Goal: Contribute content: Contribute content

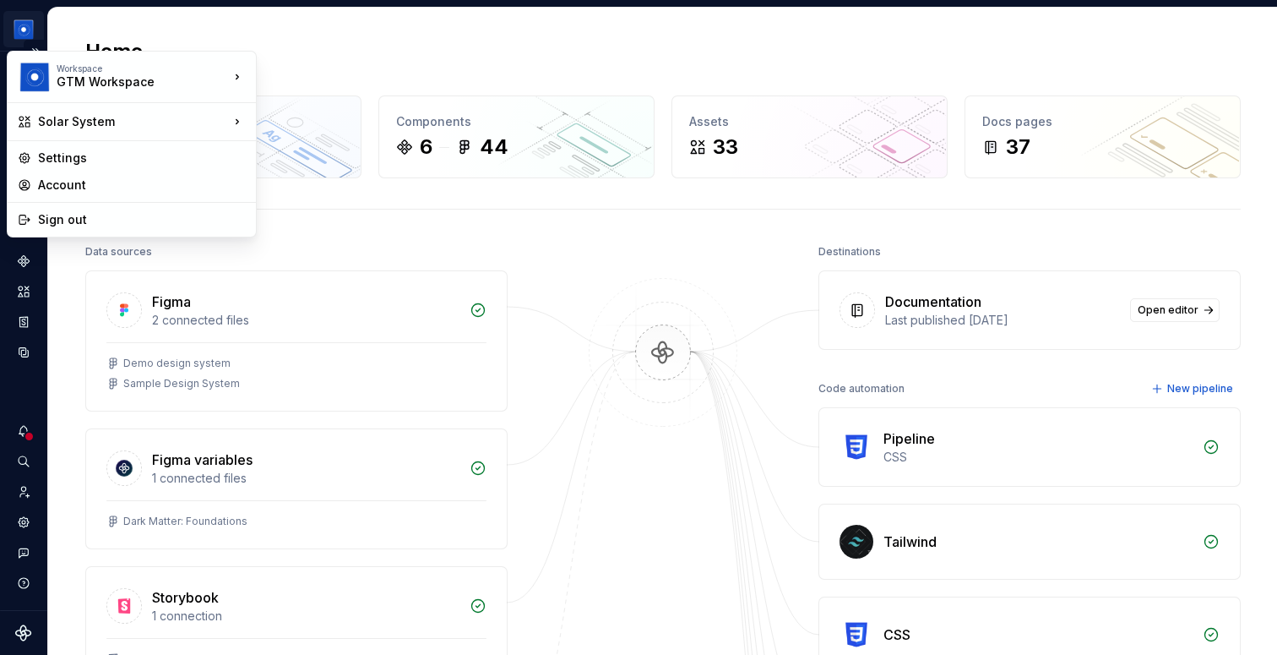
click at [24, 24] on html "Solar System B Dataset Brand A Home Design tokens 372 Components 6 44 Assets 33…" at bounding box center [638, 327] width 1277 height 655
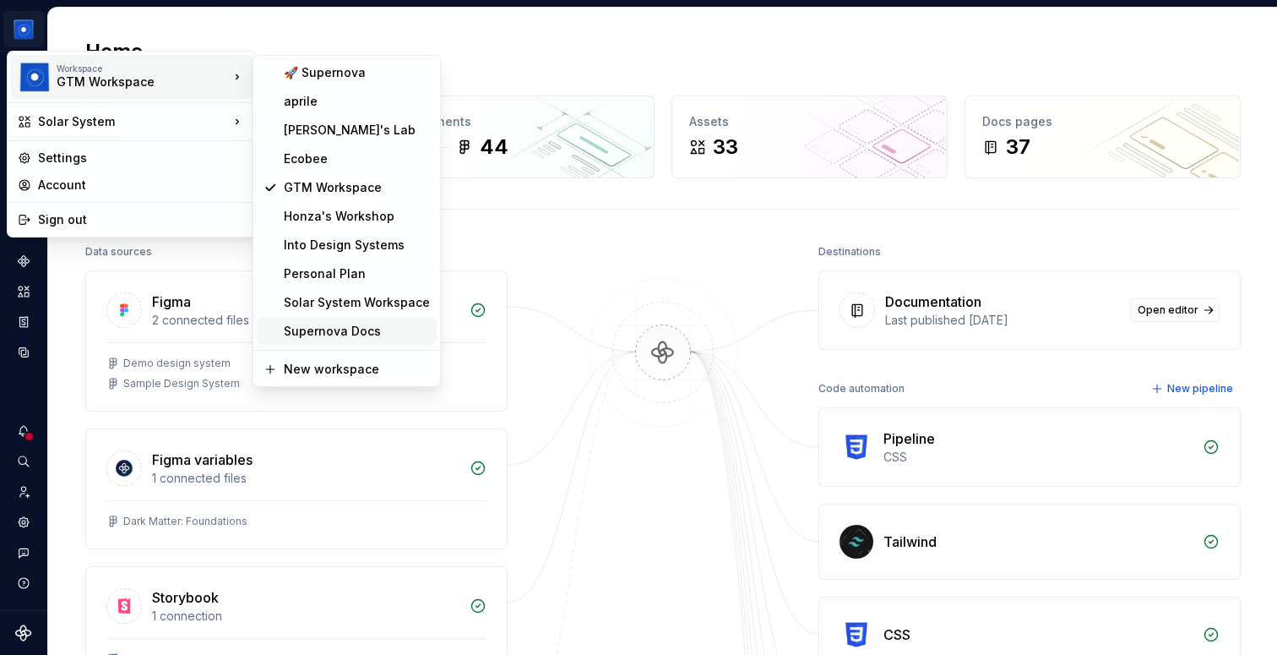
click at [385, 335] on div "Supernova Docs" at bounding box center [357, 331] width 146 height 17
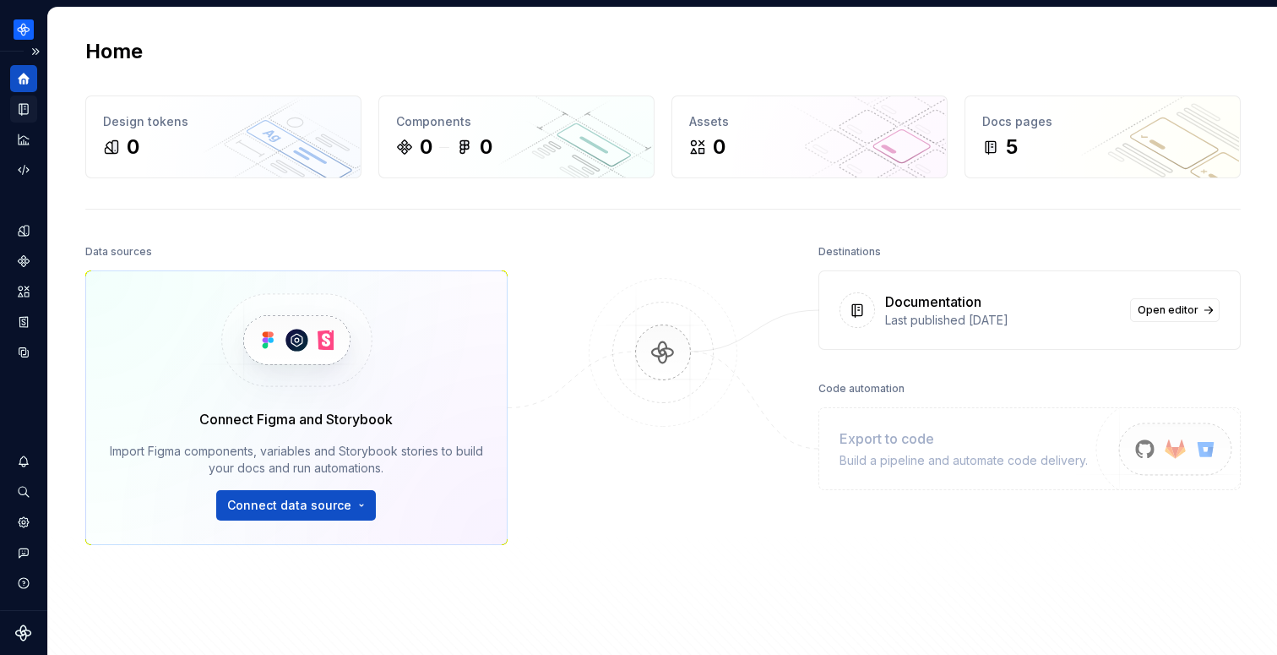
click at [24, 109] on icon "Documentation" at bounding box center [23, 109] width 8 height 11
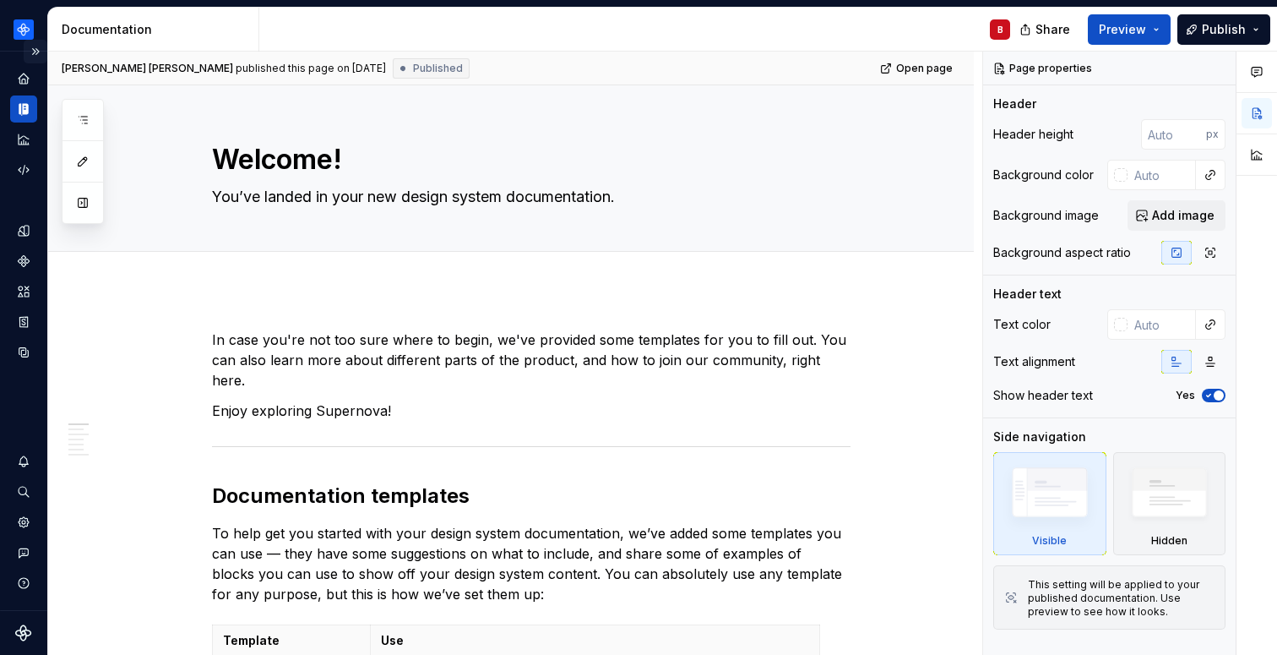
click at [36, 53] on button "Expand sidebar" at bounding box center [36, 52] width 24 height 24
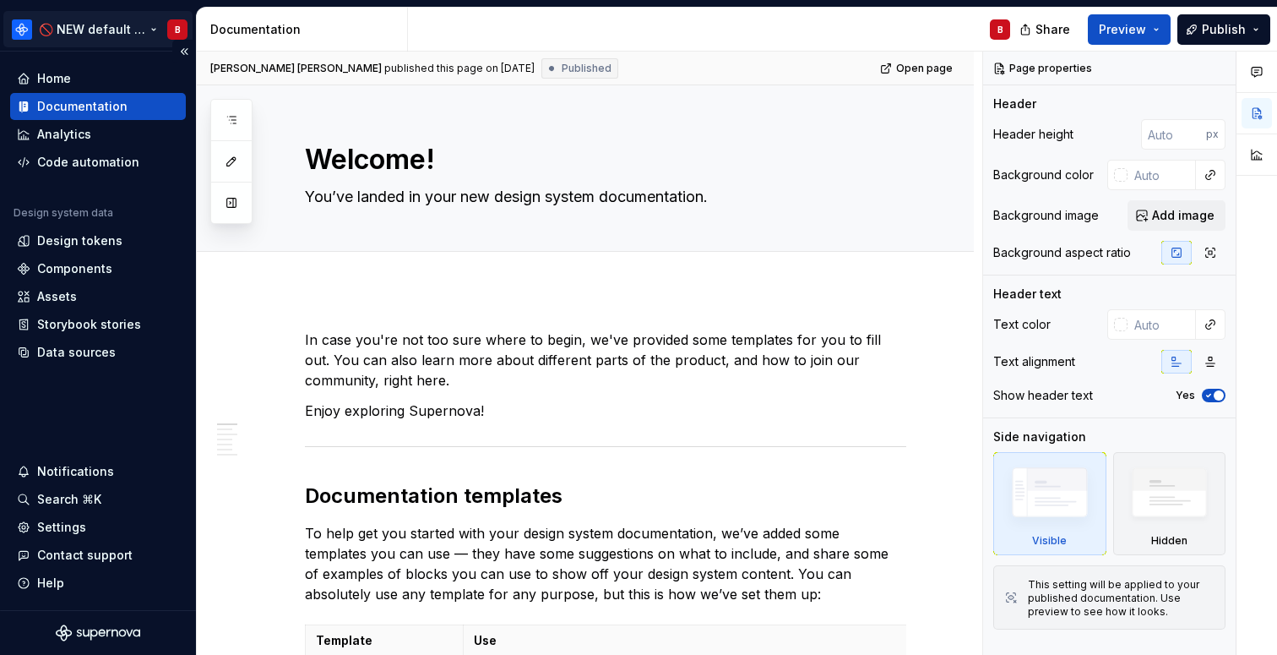
click at [31, 26] on html "🚫 NEW default docs content B Home Documentation Analytics Code automation Desig…" at bounding box center [638, 327] width 1277 height 655
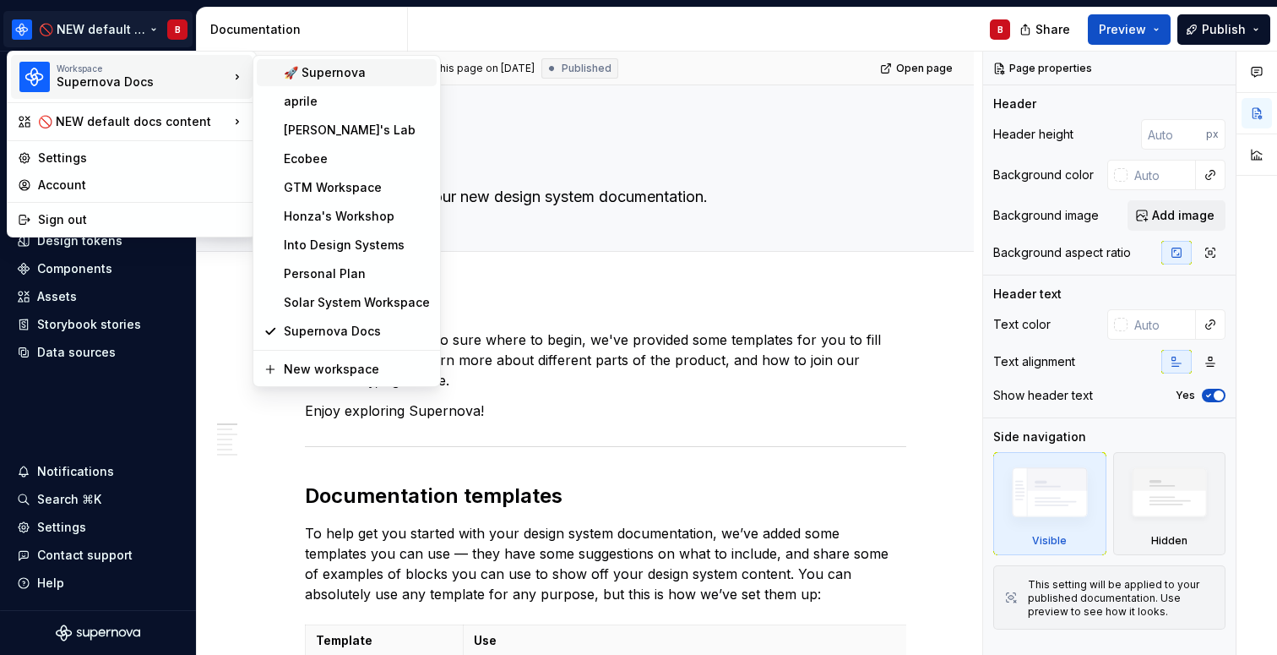
click at [294, 73] on div "🚀 Supernova" at bounding box center [357, 72] width 146 height 17
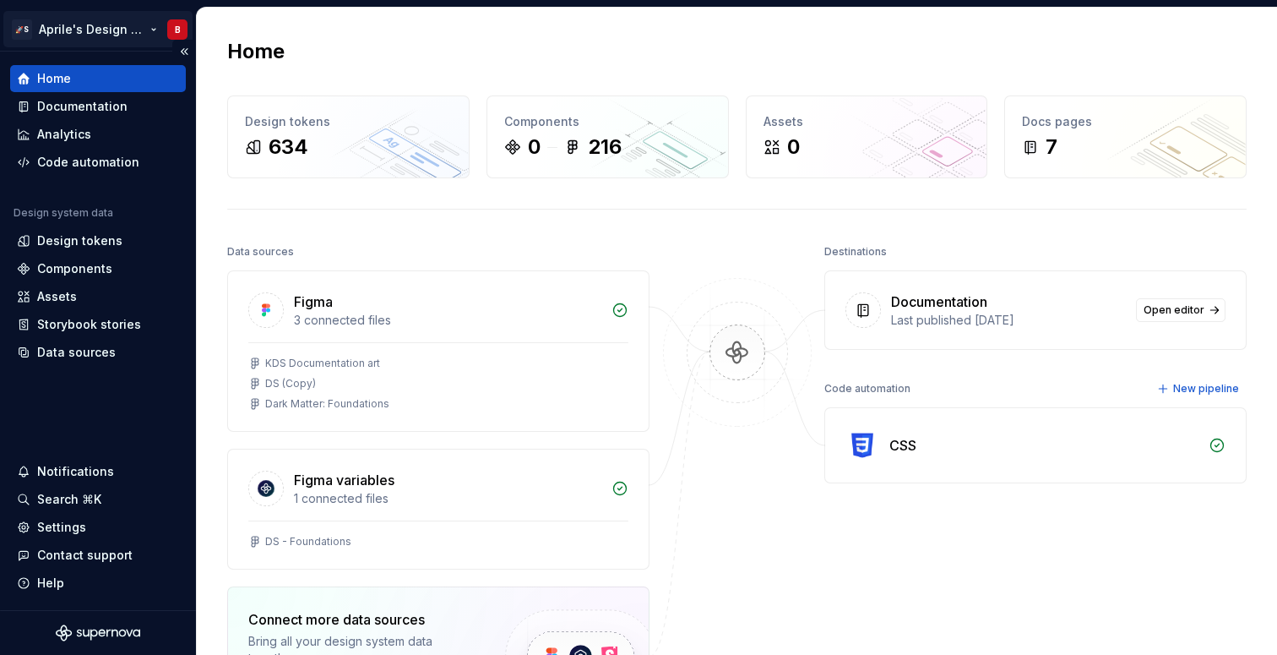
click at [92, 26] on html "🚀S Aprile's Design System B Home Documentation Analytics Code automation Design…" at bounding box center [638, 327] width 1277 height 655
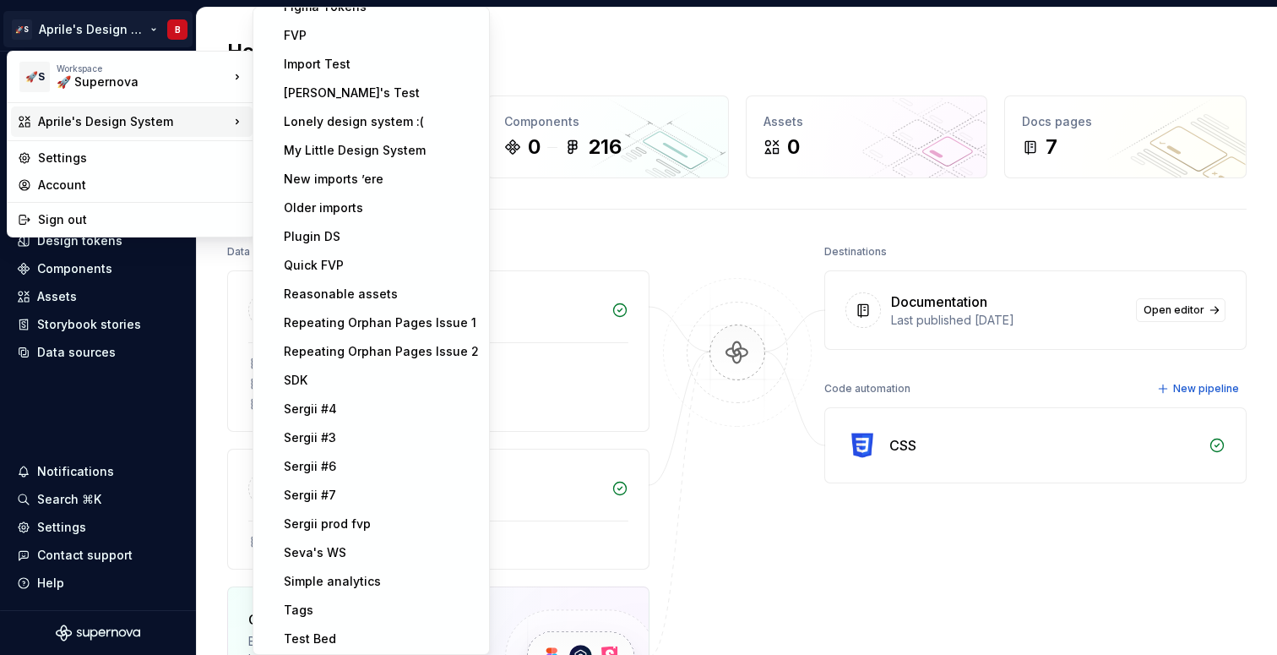
scroll to position [479, 0]
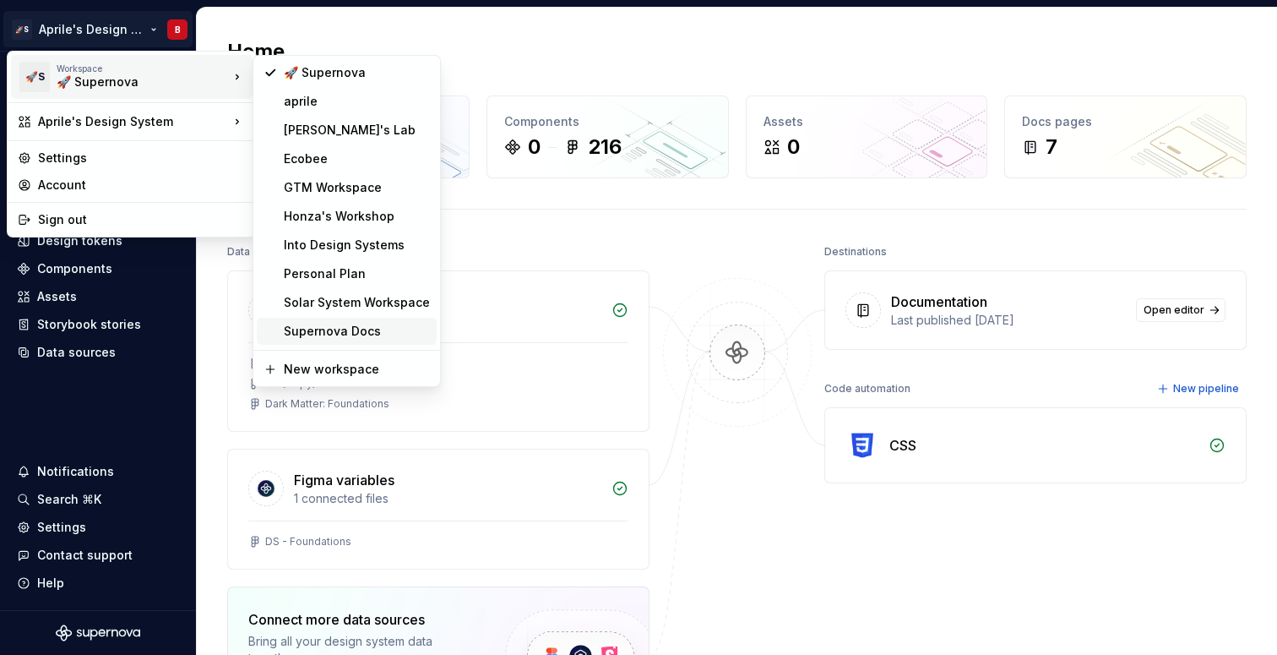
click at [400, 332] on div "Supernova Docs" at bounding box center [357, 331] width 146 height 17
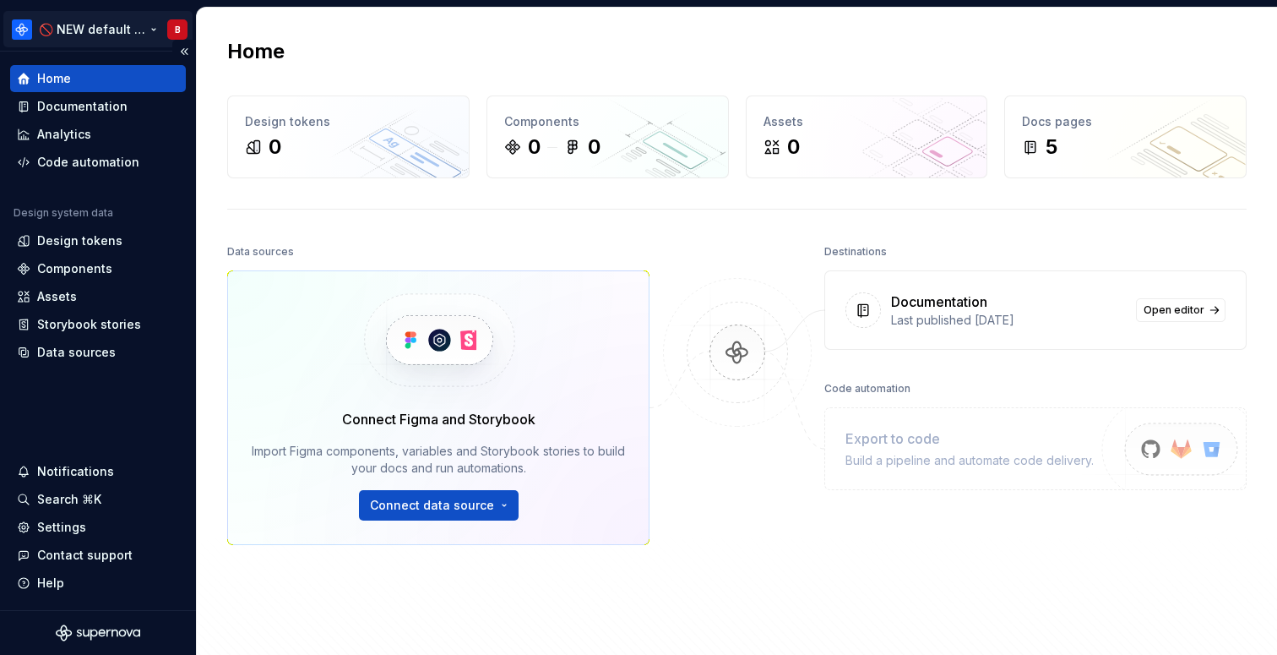
click at [108, 37] on html "🚫 NEW default docs content B Home Documentation Analytics Code automation Desig…" at bounding box center [638, 327] width 1277 height 655
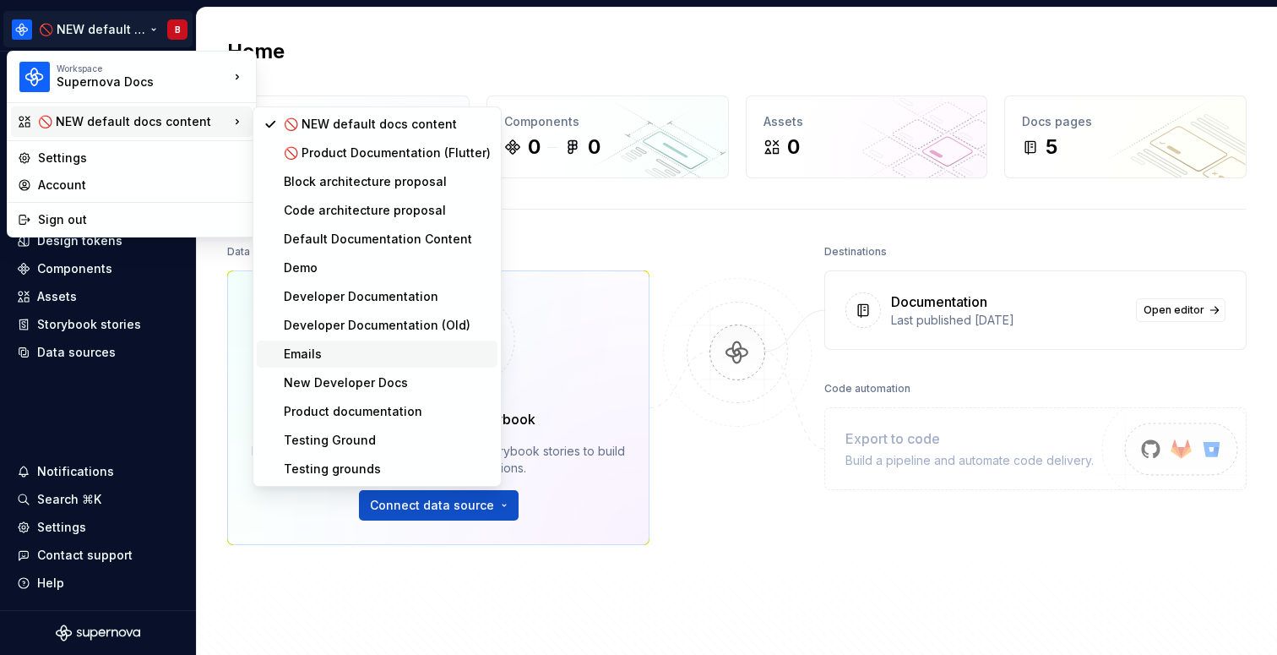
click at [356, 355] on div "Emails" at bounding box center [387, 353] width 207 height 17
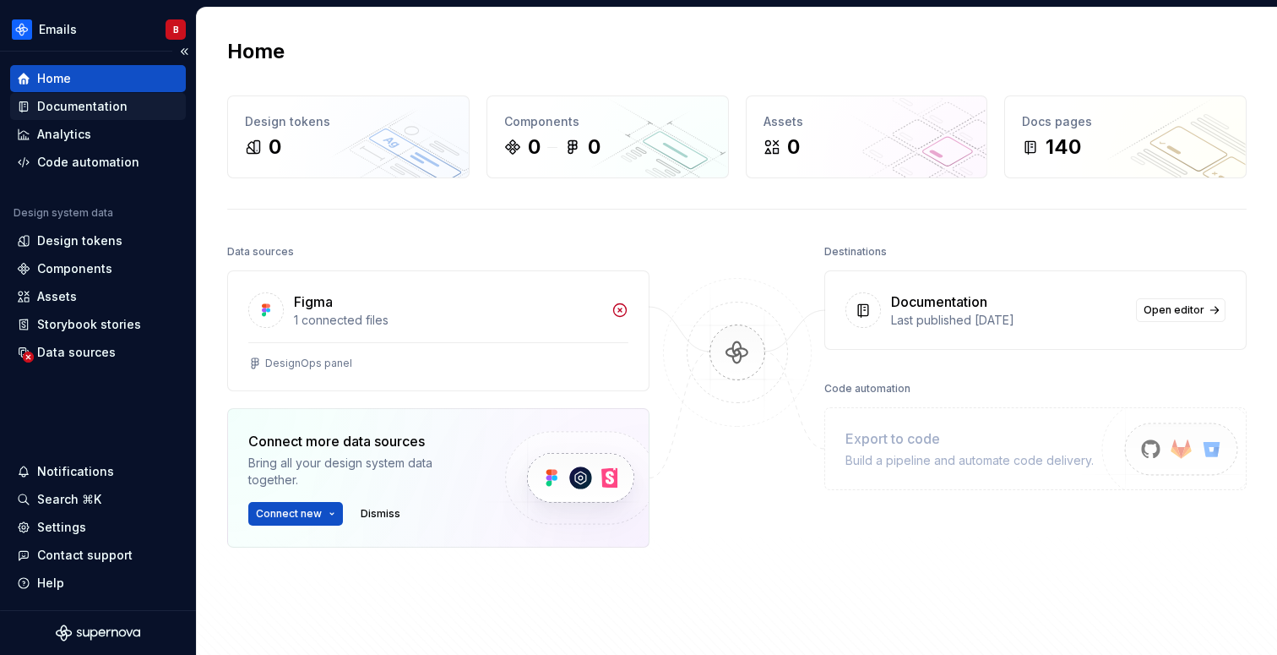
click at [94, 106] on div "Documentation" at bounding box center [82, 106] width 90 height 17
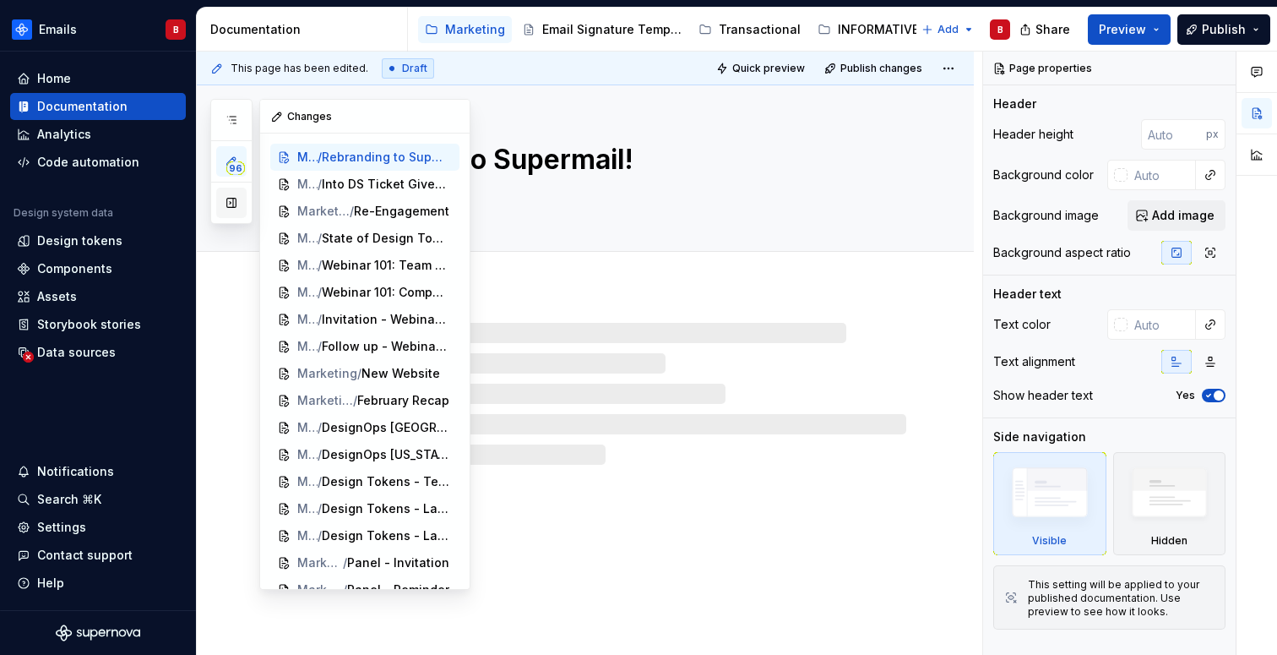
click at [232, 207] on button "button" at bounding box center [231, 202] width 30 height 30
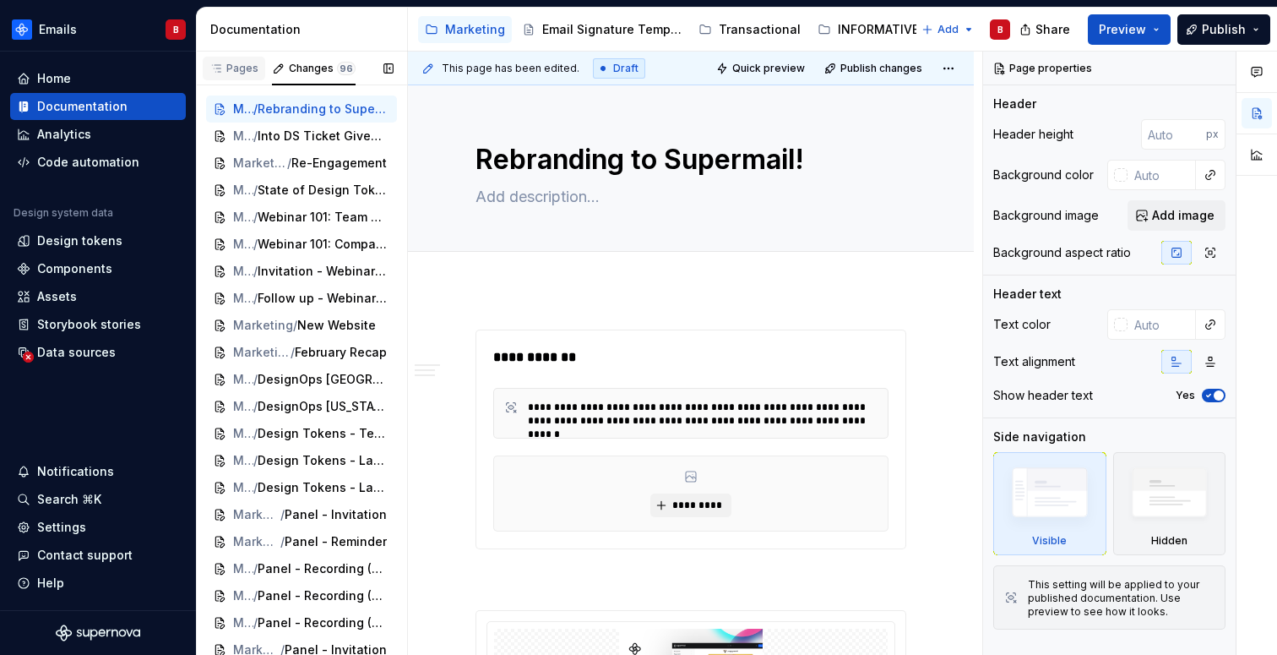
click at [231, 67] on div "Pages" at bounding box center [233, 69] width 49 height 14
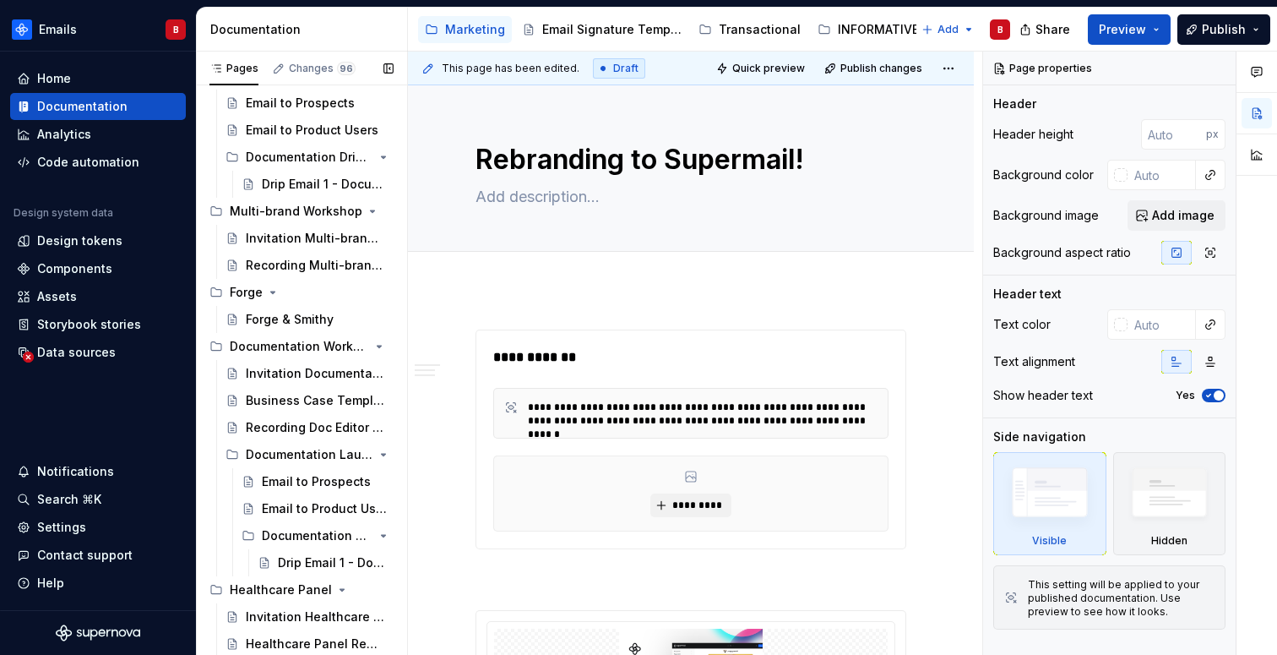
scroll to position [3626, 0]
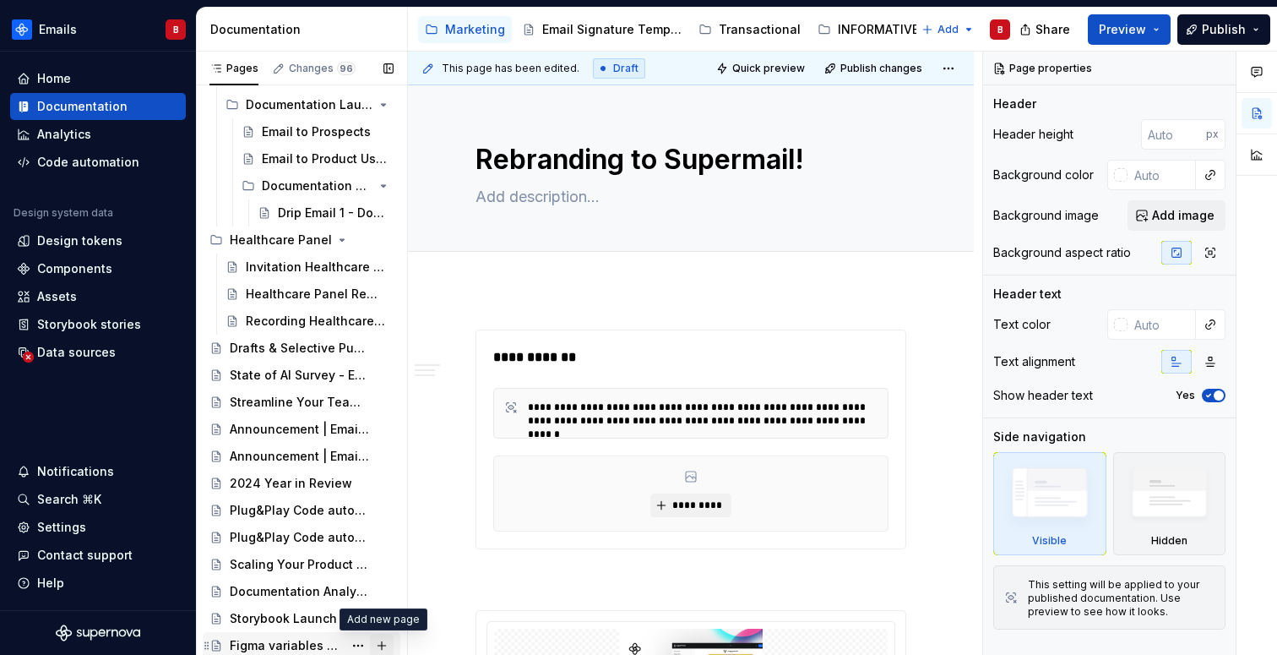
click at [383, 644] on button "Page tree" at bounding box center [382, 645] width 24 height 24
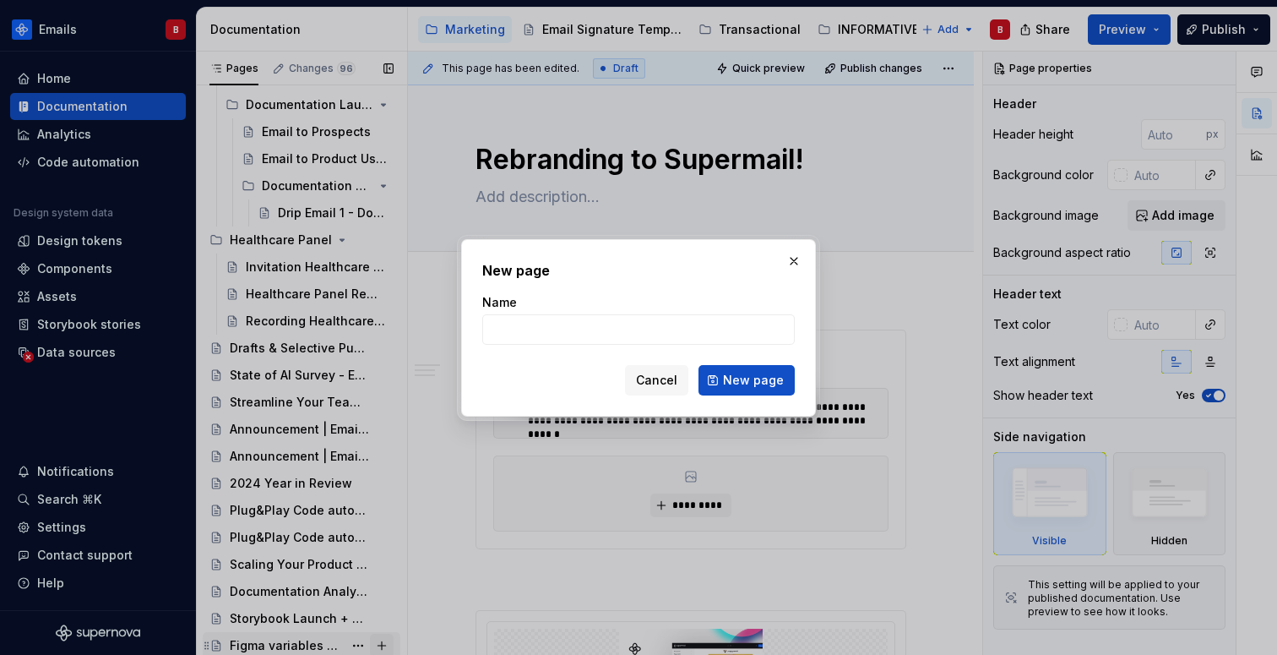
type textarea "*"
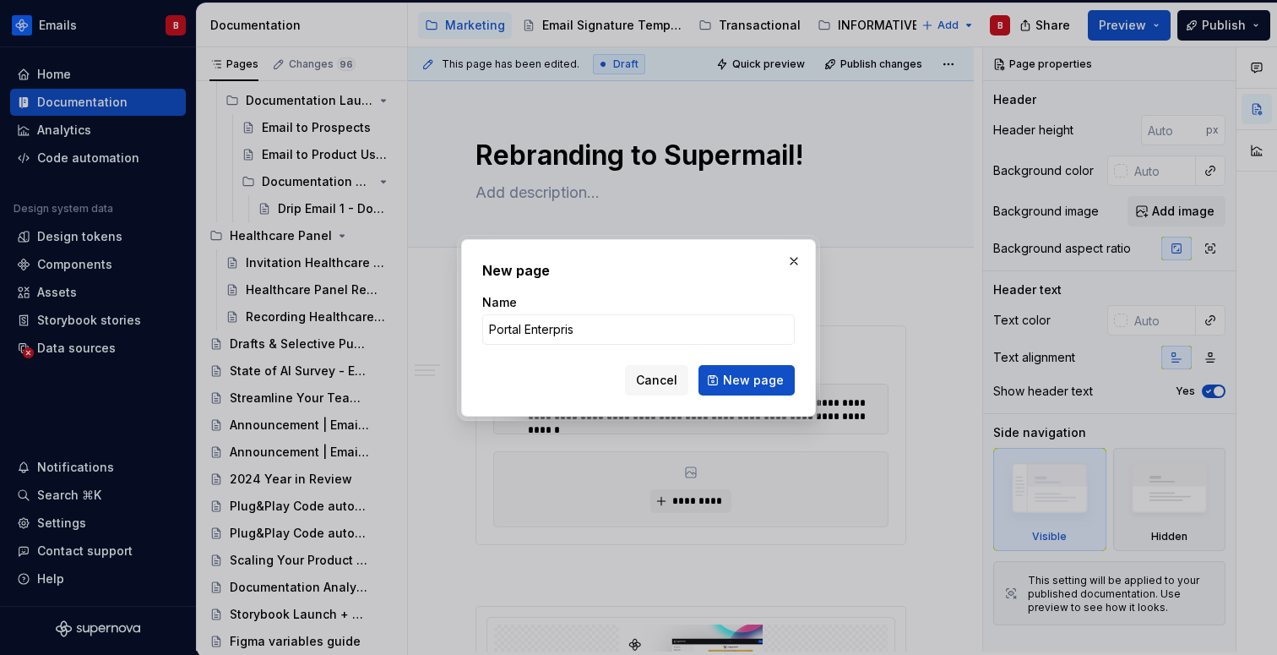
type input "Portal Enterprise"
type textarea "*"
type input "Portal Enterprise Workshop"
click button "New page" at bounding box center [746, 380] width 96 height 30
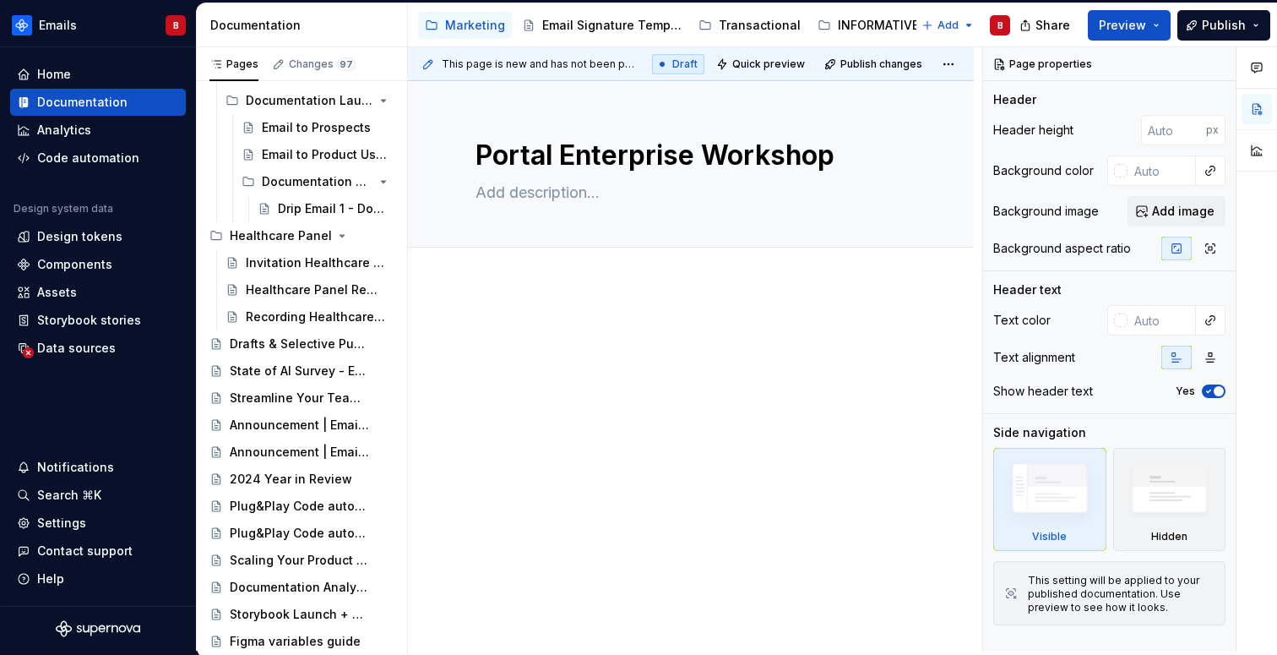
click at [861, 568] on div at bounding box center [691, 446] width 566 height 322
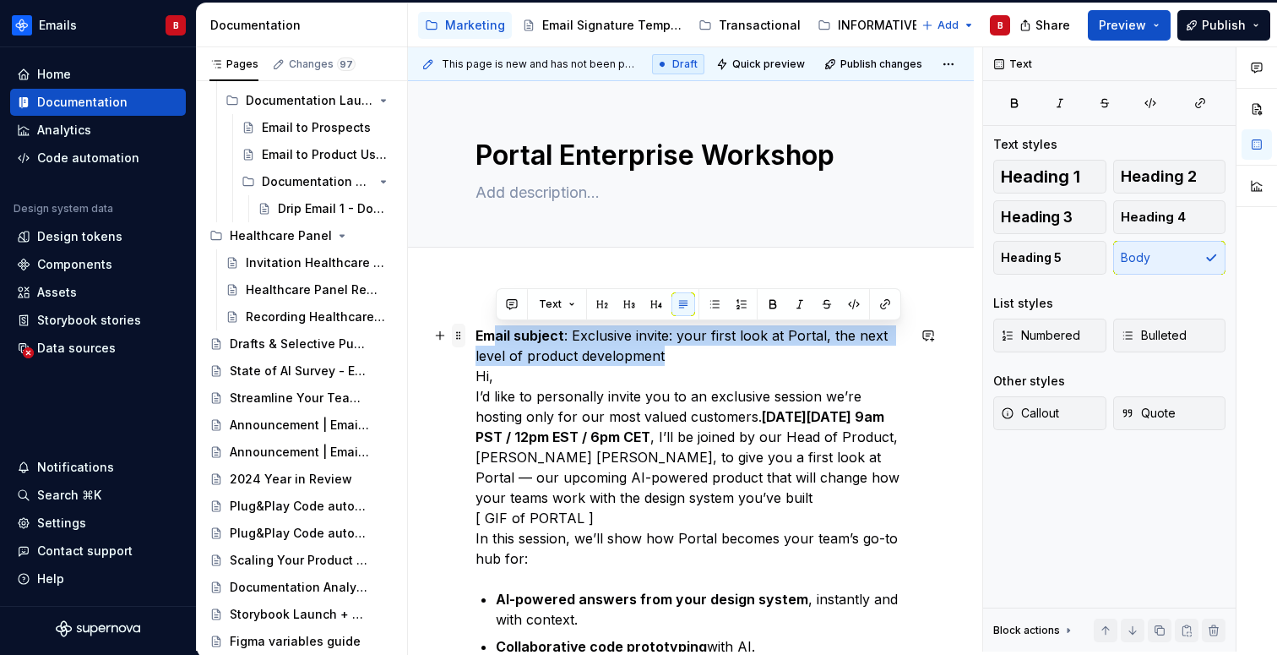
drag, startPoint x: 673, startPoint y: 351, endPoint x: 461, endPoint y: 332, distance: 212.9
copy p "Email subject : Exclusive invite: your first look at Portal, the next level of …"
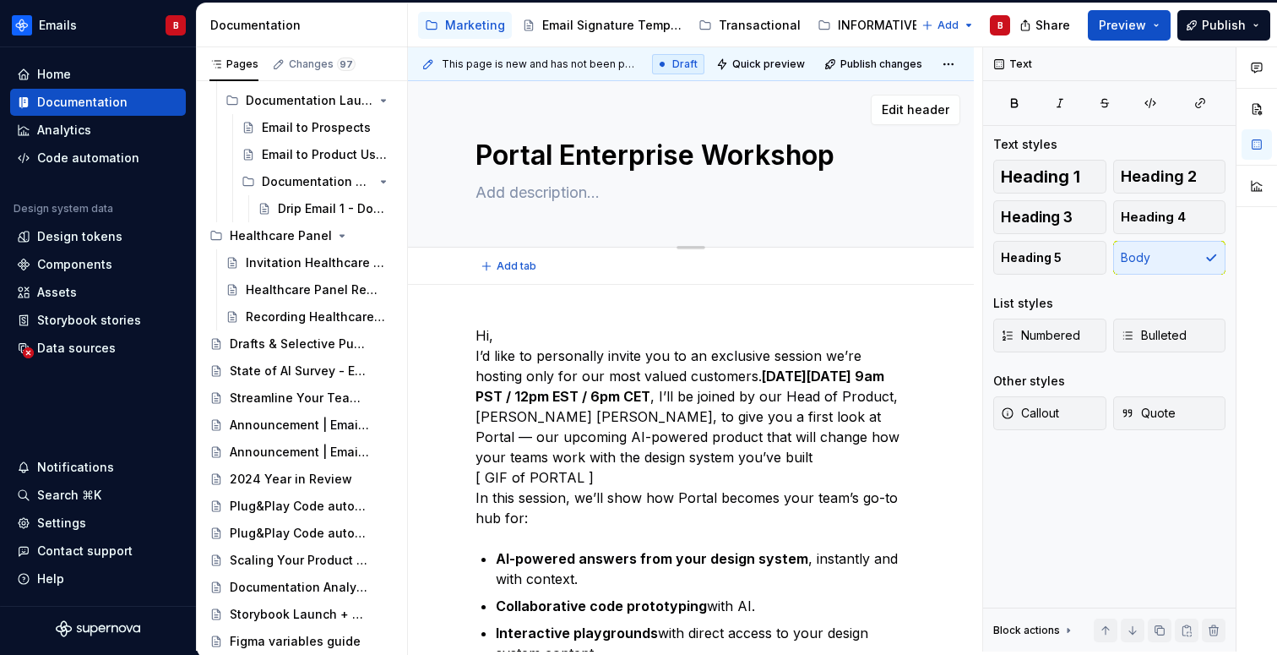
click at [511, 187] on textarea at bounding box center [687, 192] width 431 height 27
paste textarea "Email subject: Exclusive invite: your first look at Portal, the next level of p…"
type textarea "*"
type textarea "Email subject: Exclusive invite: your first look at Portal, the next level of p…"
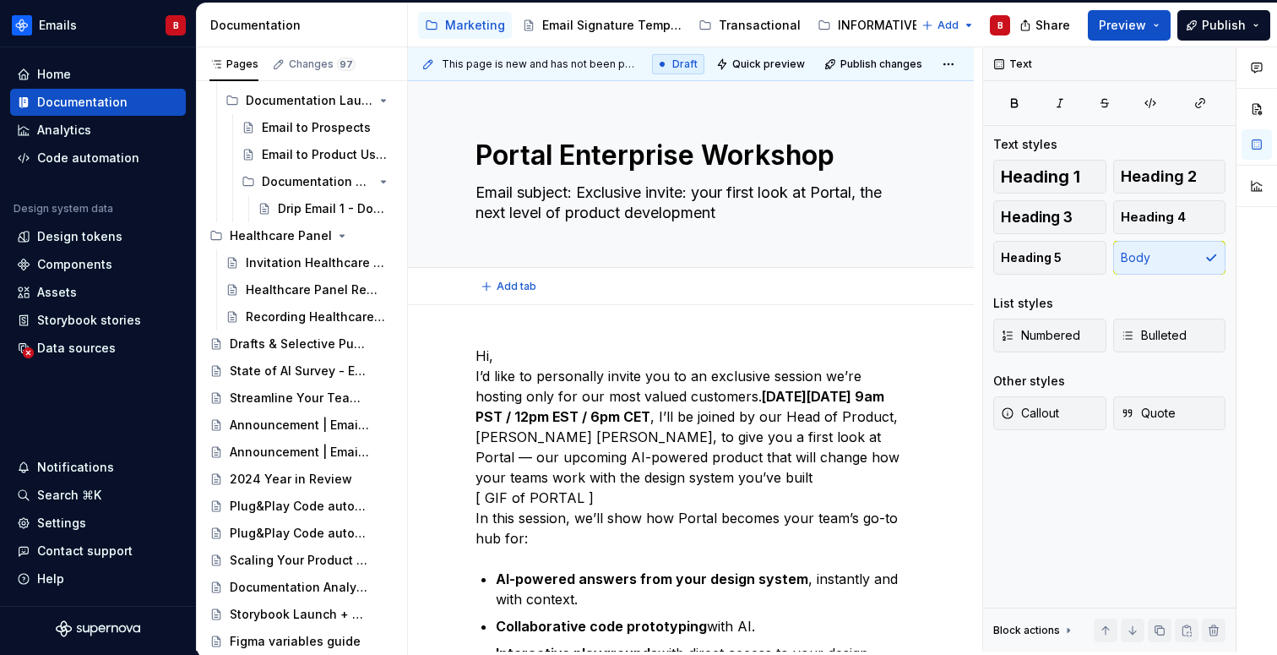
type textarea "*"
type textarea "Email subject: Exclusive invite: your first look at Portal, the next level of p…"
click at [519, 356] on p "Hi, I’d like to personally invite you to an exclusive session we’re hosting onl…" at bounding box center [690, 446] width 431 height 203
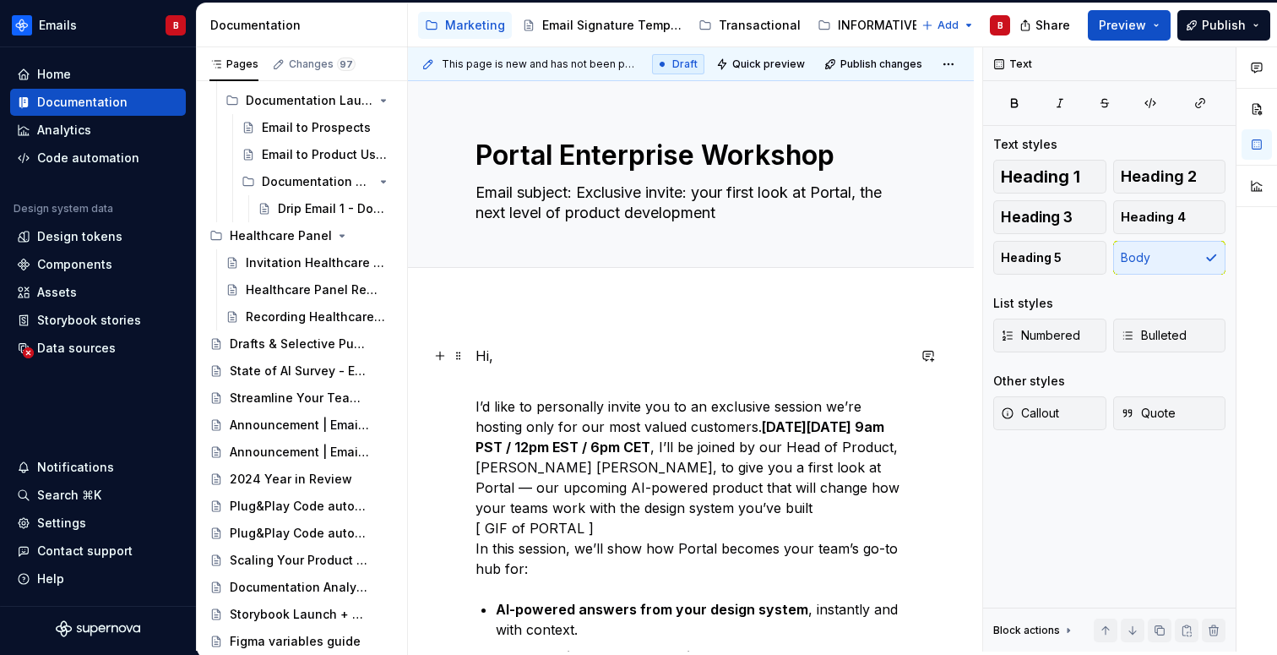
click at [488, 352] on p "Hi," at bounding box center [690, 355] width 431 height 20
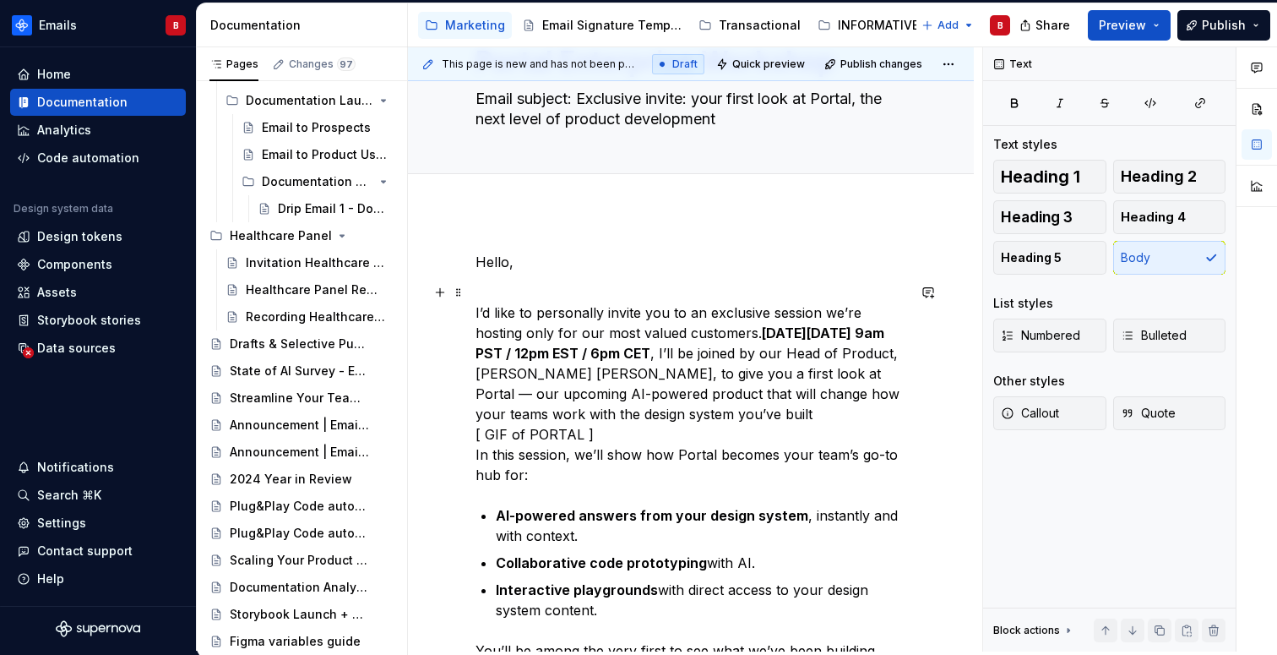
scroll to position [99, 0]
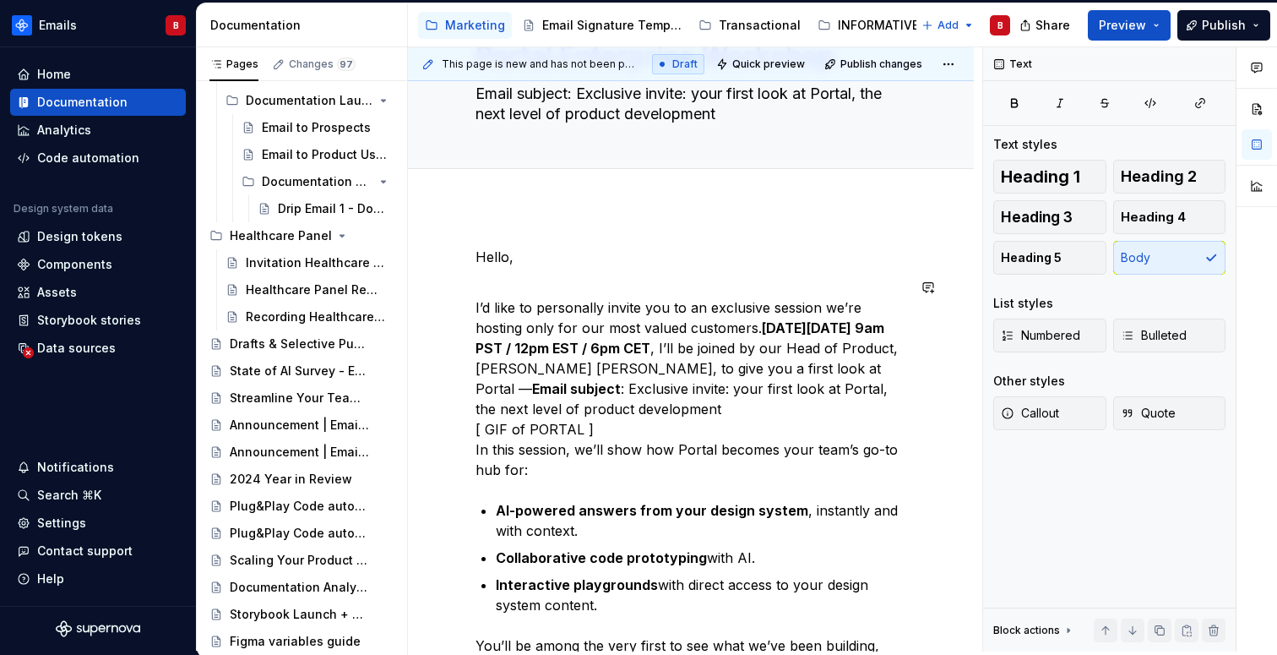
drag, startPoint x: 793, startPoint y: 370, endPoint x: 660, endPoint y: 403, distance: 136.6
click at [660, 403] on p "I’d like to personally invite you to an exclusive session we’re hosting only fo…" at bounding box center [690, 378] width 431 height 203
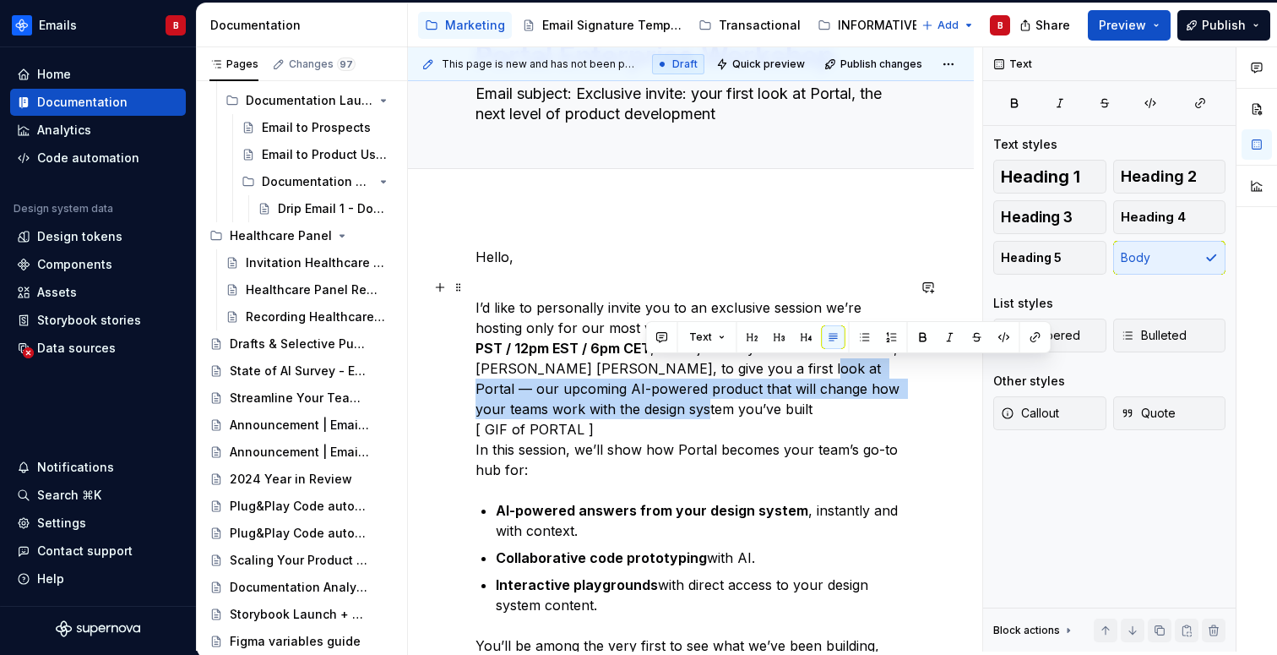
drag, startPoint x: 660, startPoint y: 403, endPoint x: 791, endPoint y: 363, distance: 136.0
click at [791, 363] on p "I’d like to personally invite you to an exclusive session we’re hosting only fo…" at bounding box center [690, 378] width 431 height 203
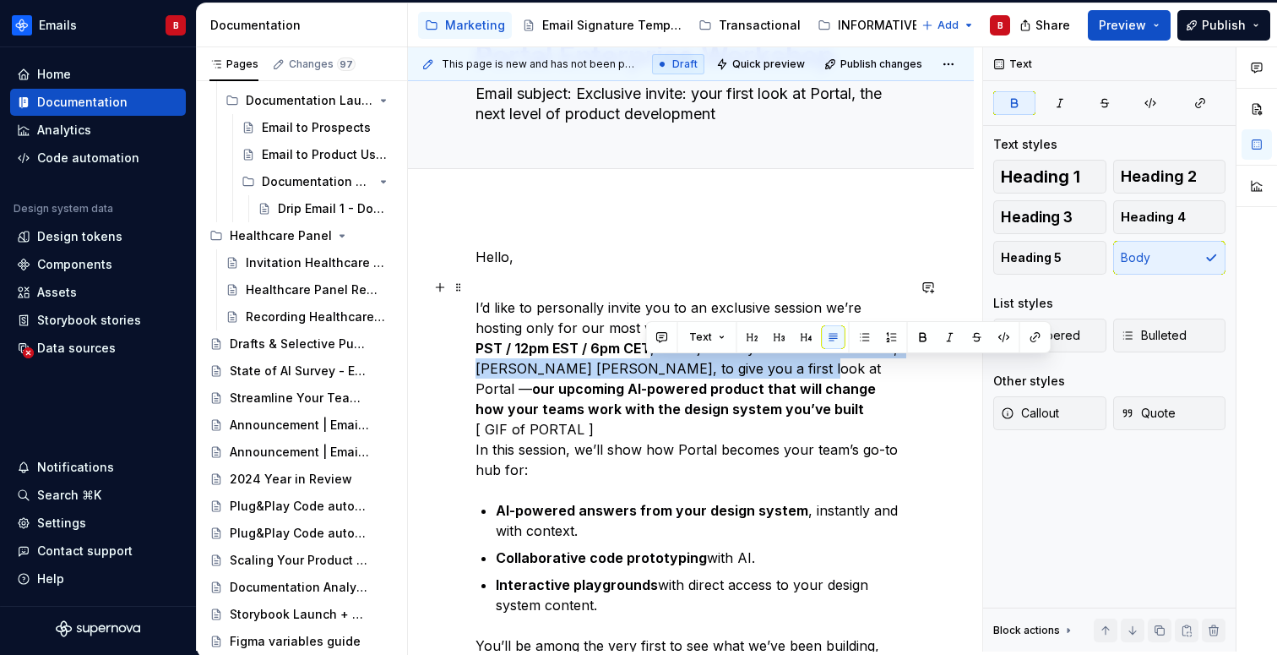
click at [686, 406] on p "I’d like to personally invite you to an exclusive session we’re hosting only fo…" at bounding box center [690, 378] width 431 height 203
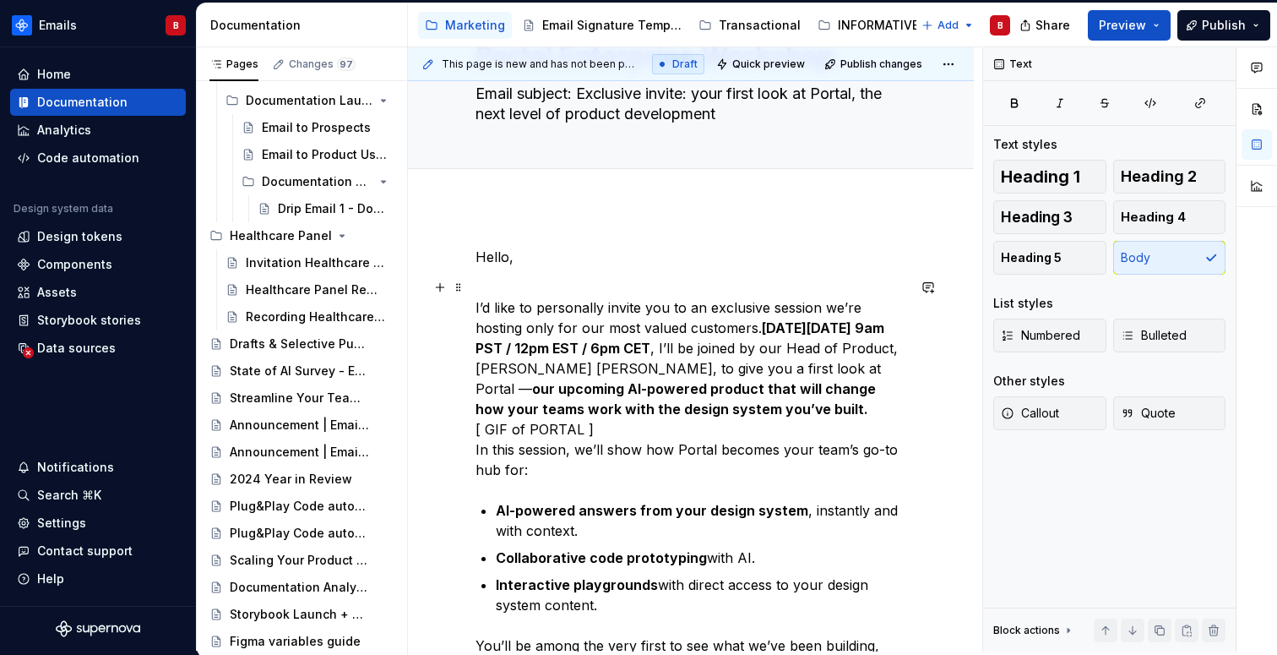
click at [606, 440] on p "I’d like to personally invite you to an exclusive session we’re hosting only fo…" at bounding box center [690, 378] width 431 height 203
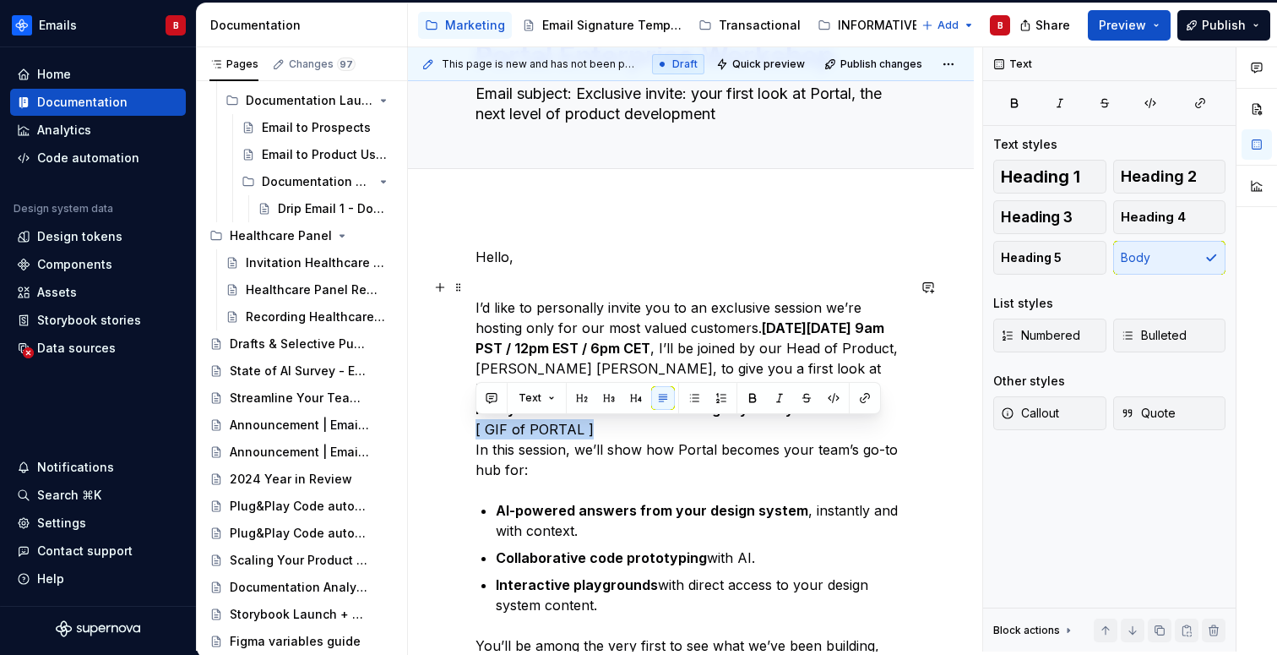
drag, startPoint x: 599, startPoint y: 432, endPoint x: 445, endPoint y: 433, distance: 153.7
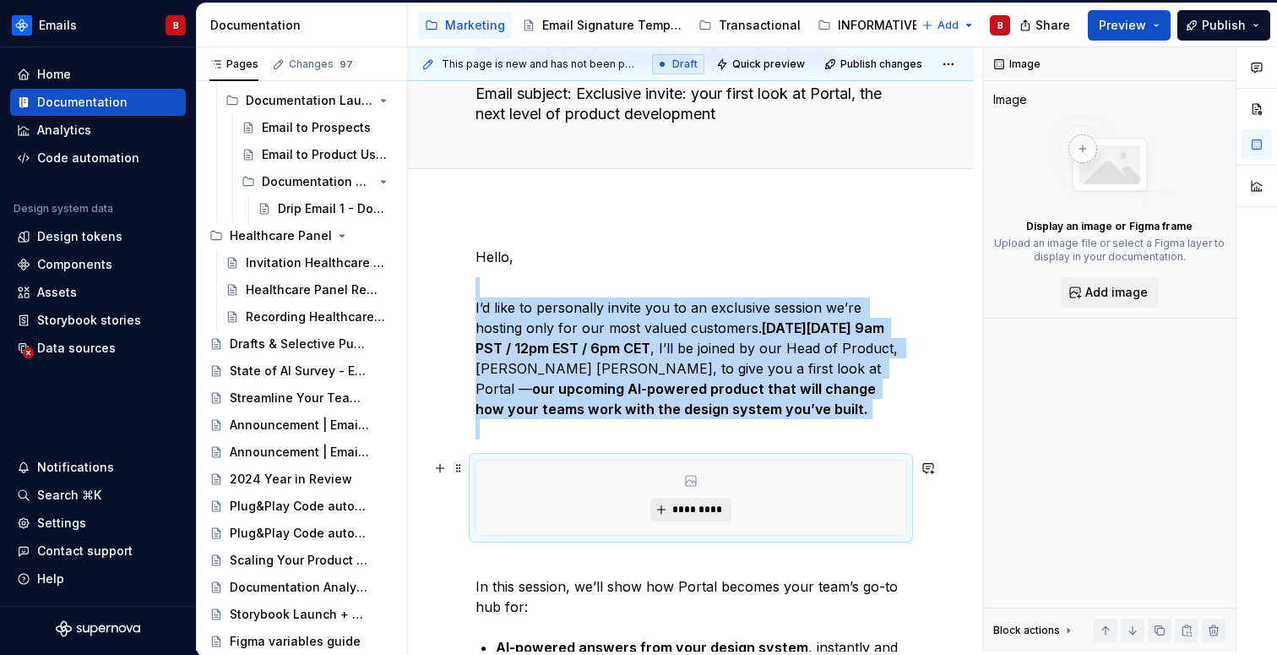
click at [682, 504] on span "*********" at bounding box center [697, 510] width 52 height 14
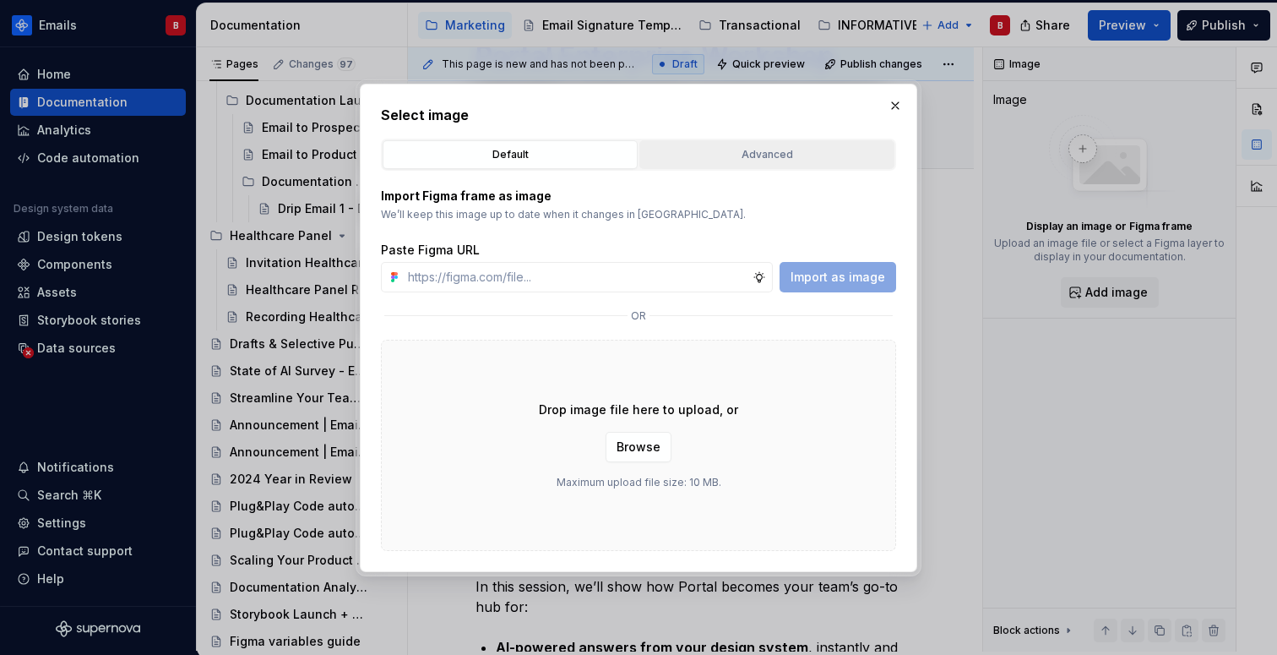
click at [758, 157] on div "Advanced" at bounding box center [766, 154] width 243 height 17
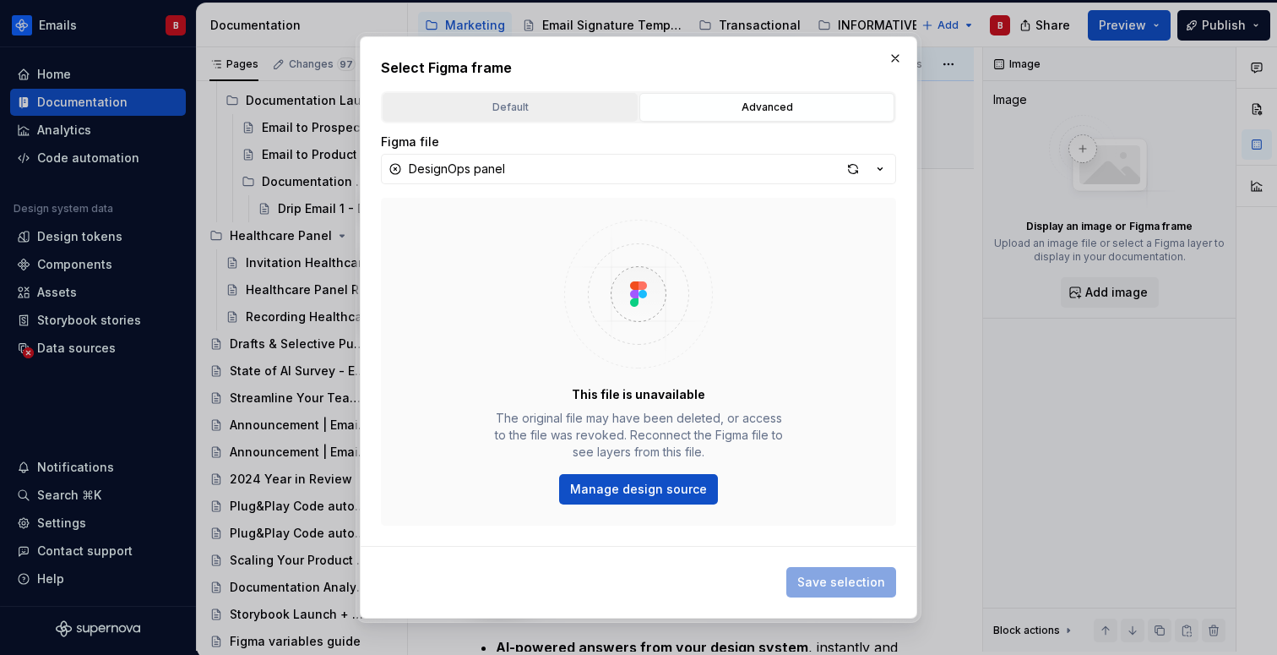
click at [523, 101] on div "Default" at bounding box center [510, 107] width 243 height 17
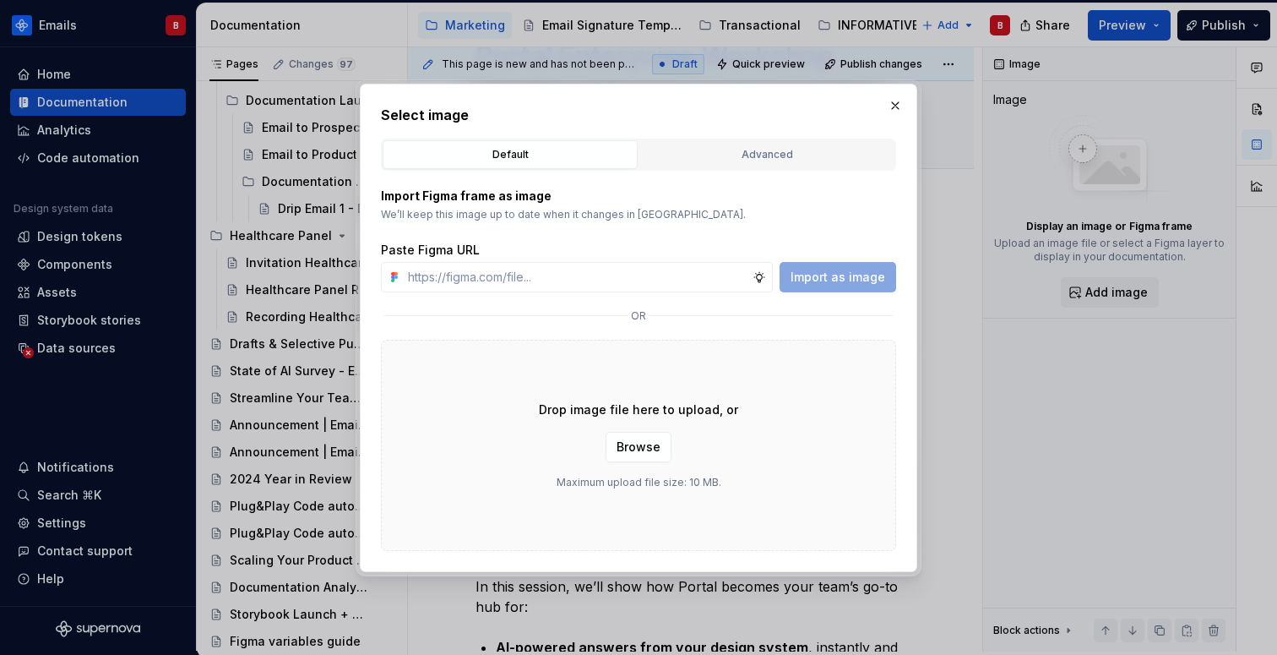
click at [656, 518] on div "Drop image file here to upload, or Browse Maximum upload file size: 10 MB." at bounding box center [638, 445] width 515 height 211
click at [647, 451] on span "Browse" at bounding box center [639, 446] width 44 height 17
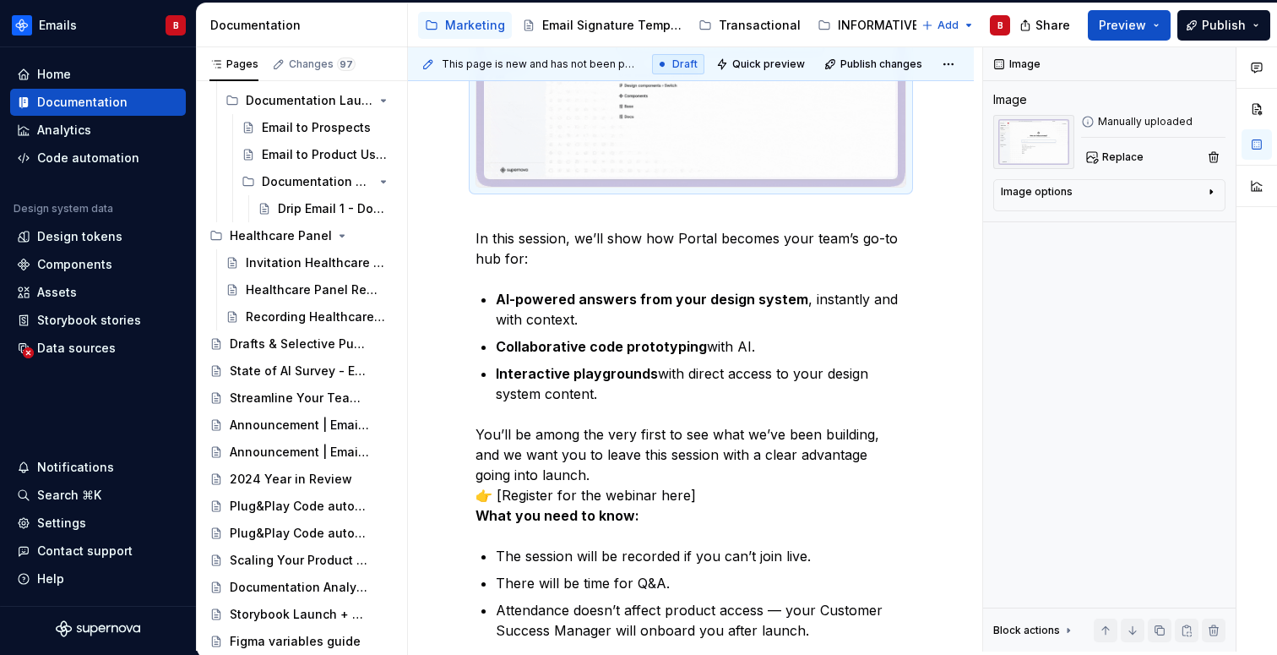
scroll to position [648, 0]
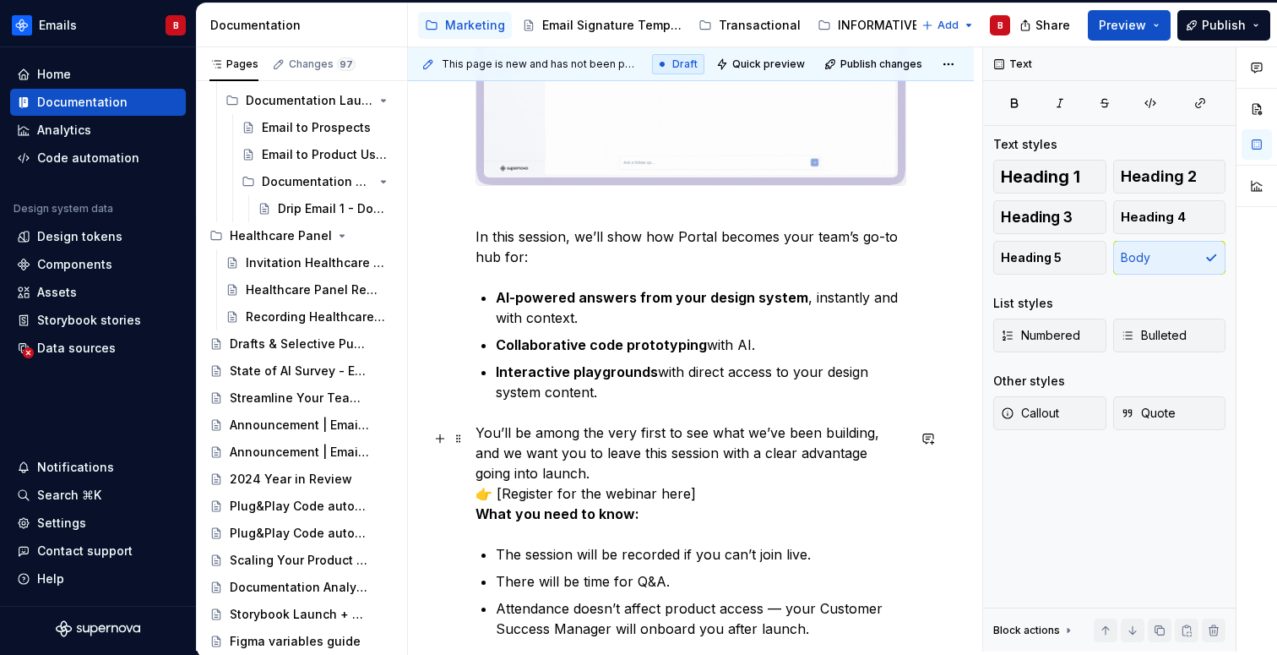
click at [699, 490] on p "You’ll be among the very first to see what we’ve been building, and we want you…" at bounding box center [690, 472] width 431 height 101
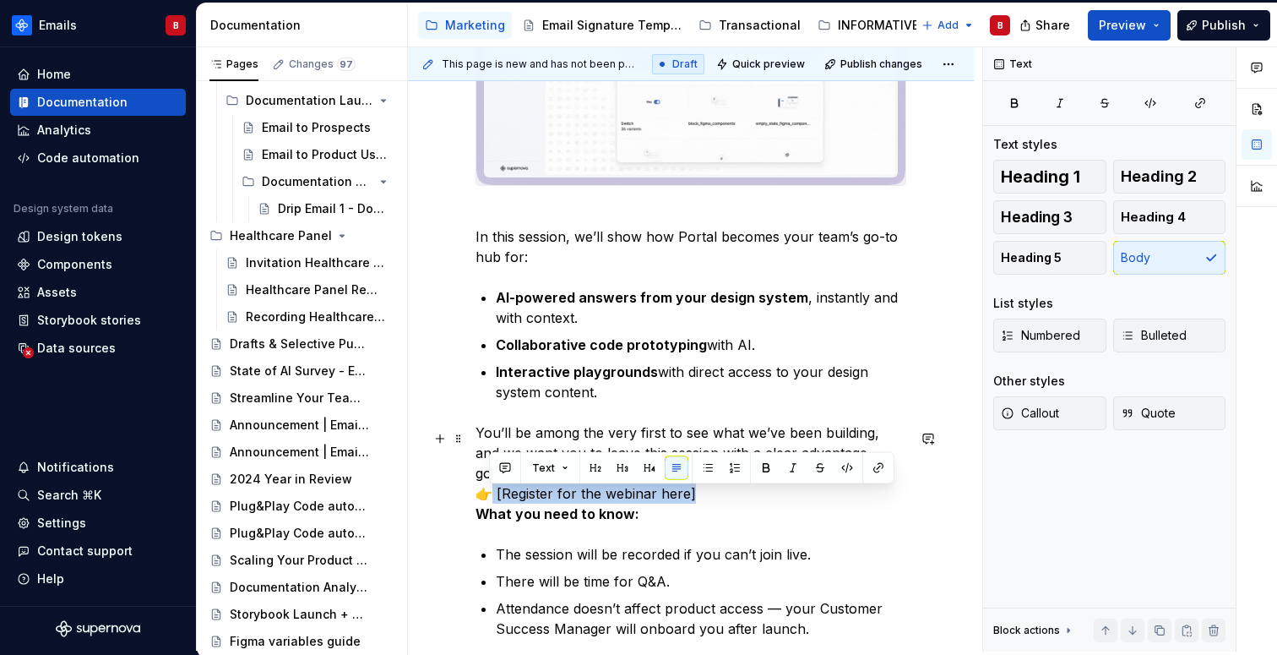
drag, startPoint x: 699, startPoint y: 498, endPoint x: 492, endPoint y: 498, distance: 207.8
click at [491, 498] on p "You’ll be among the very first to see what we’ve been building, and we want you…" at bounding box center [690, 472] width 431 height 101
click at [497, 505] on p "You’ll be among the very first to see what we’ve been building, and we want you…" at bounding box center [690, 472] width 431 height 101
drag, startPoint x: 496, startPoint y: 502, endPoint x: 682, endPoint y: 501, distance: 186.7
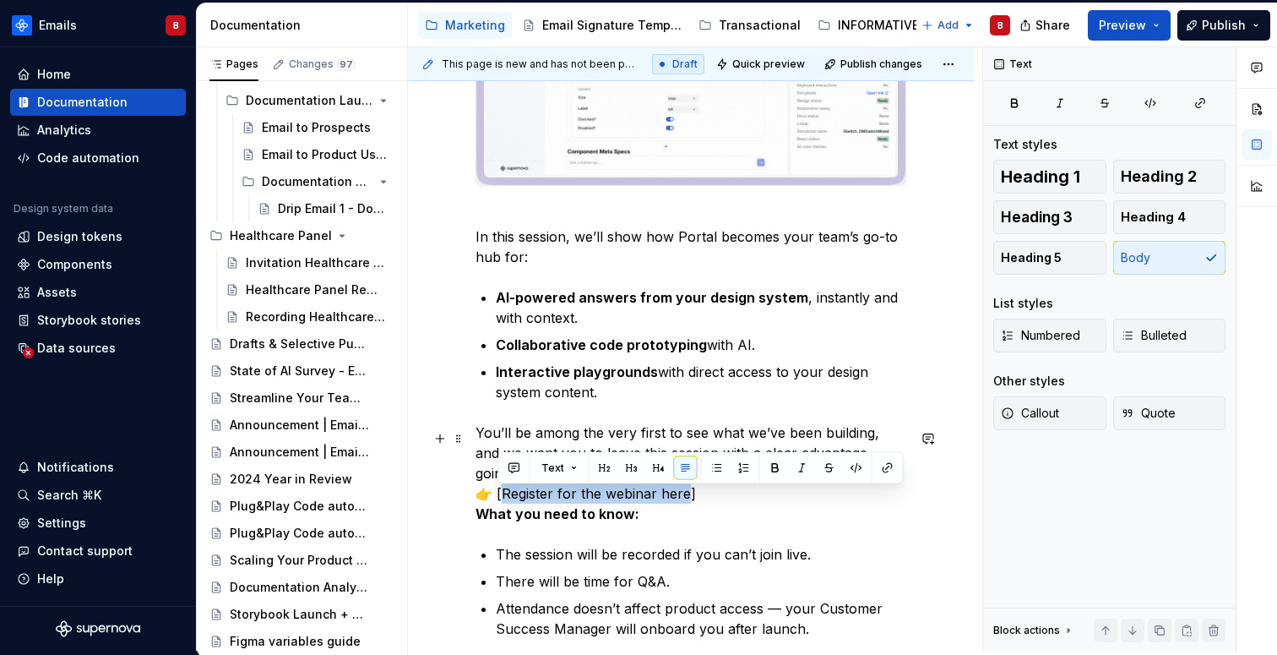
click at [682, 501] on p "You’ll be among the very first to see what we’ve been building, and we want you…" at bounding box center [690, 472] width 431 height 101
copy p "egister for the webinar here]"
drag, startPoint x: 689, startPoint y: 501, endPoint x: 438, endPoint y: 497, distance: 250.9
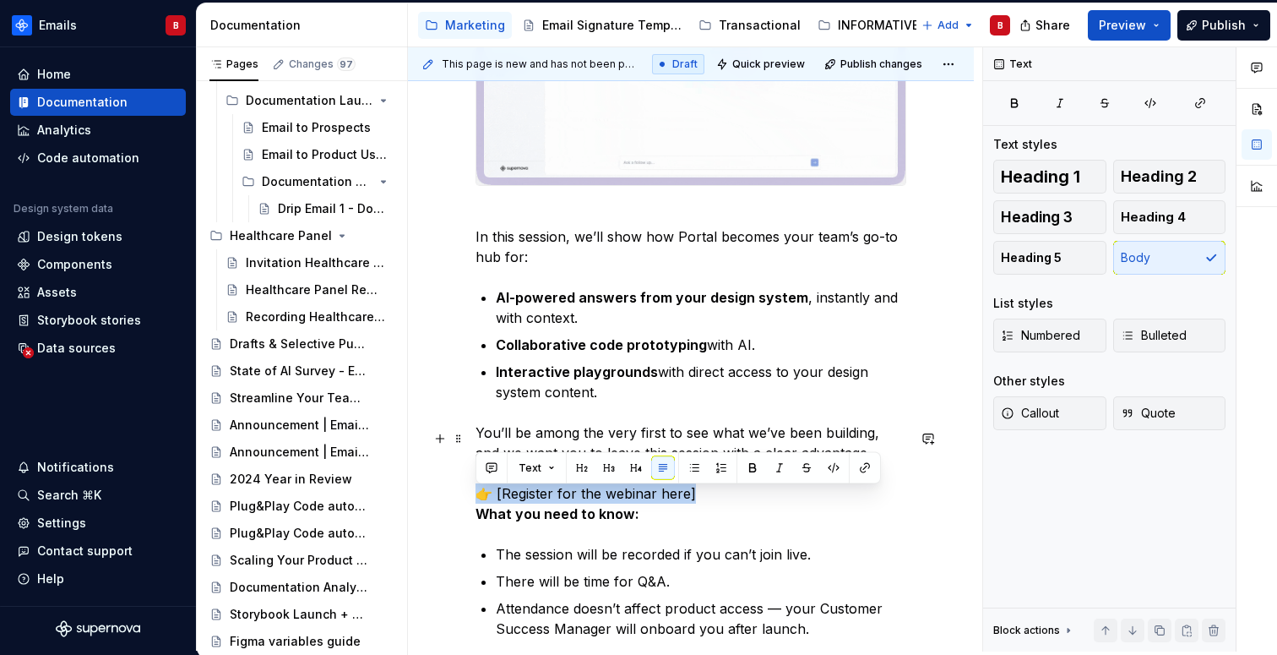
click at [438, 497] on div "Hello, I’d like to personally invite you to an exclusive session we’re hosting …" at bounding box center [691, 307] width 566 height 1300
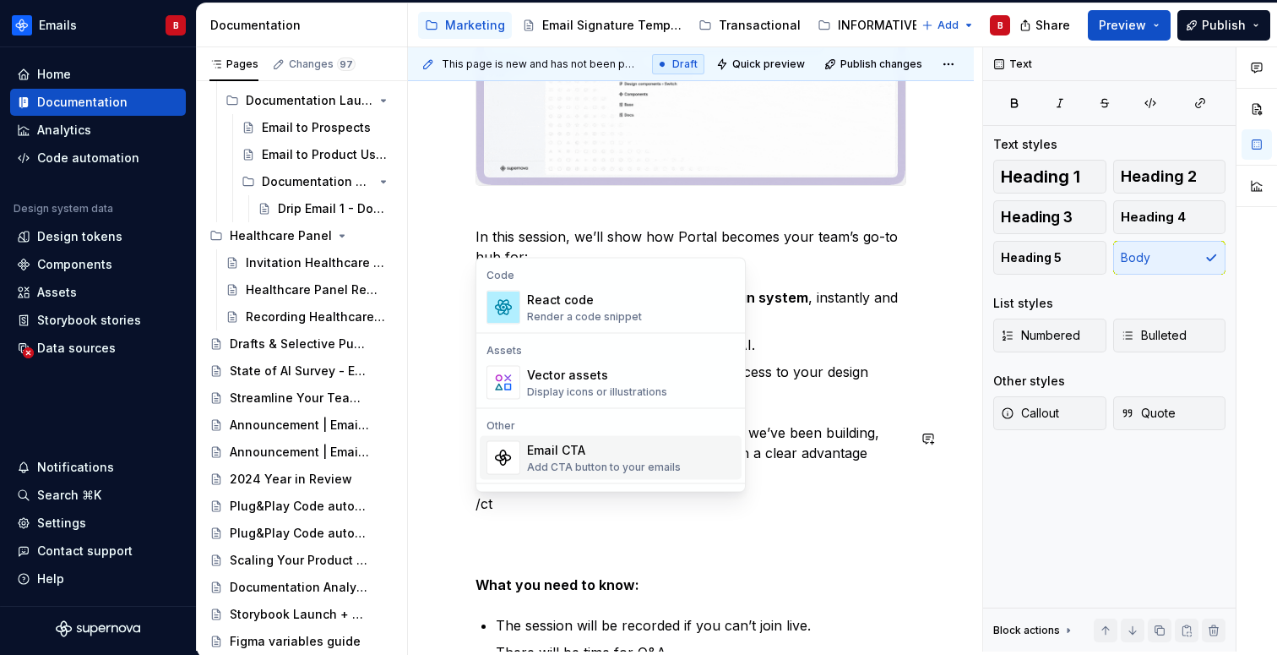
click at [552, 462] on div "Add CTA button to your emails" at bounding box center [604, 467] width 154 height 14
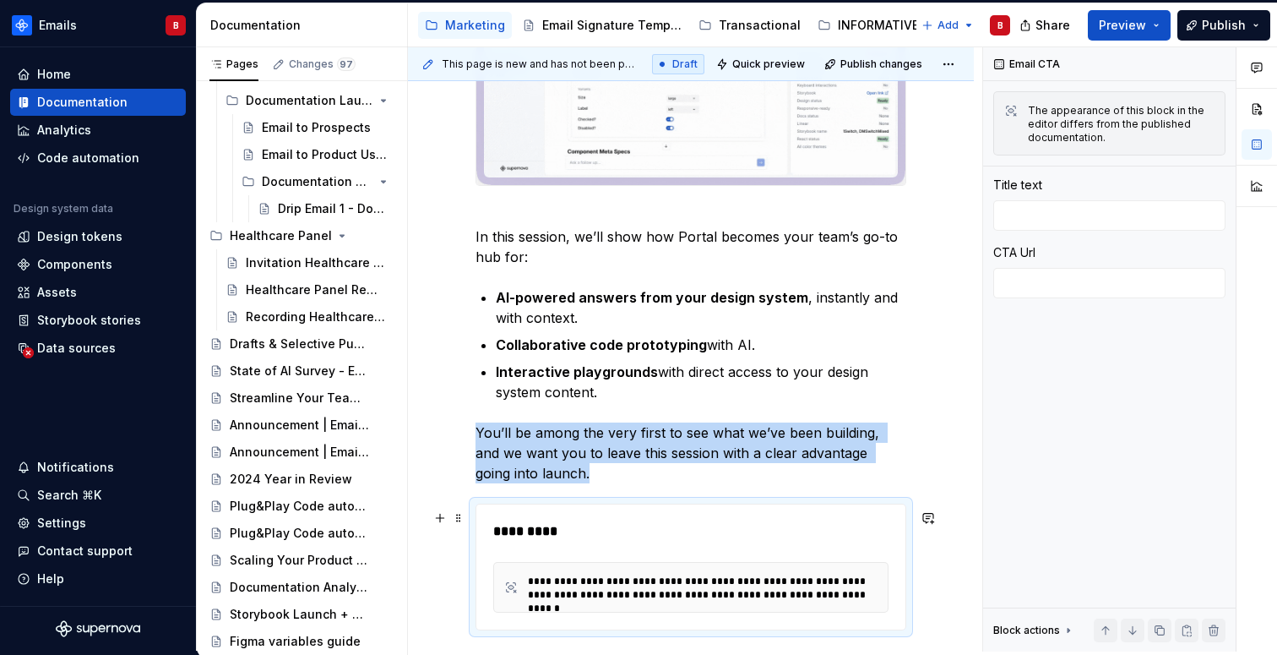
click at [606, 595] on div "**********" at bounding box center [707, 587] width 358 height 27
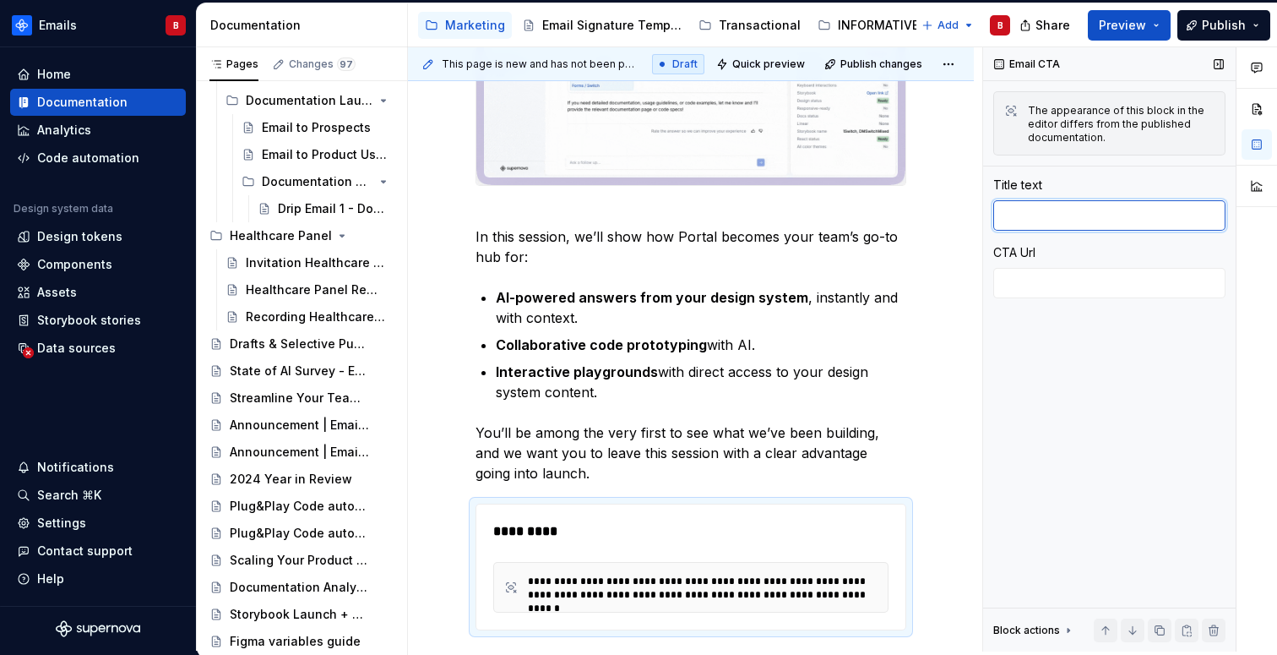
click at [1038, 216] on textarea at bounding box center [1109, 215] width 232 height 30
paste textarea "Register for the webinar here"
type textarea "*"
type textarea "Register for the webinar here"
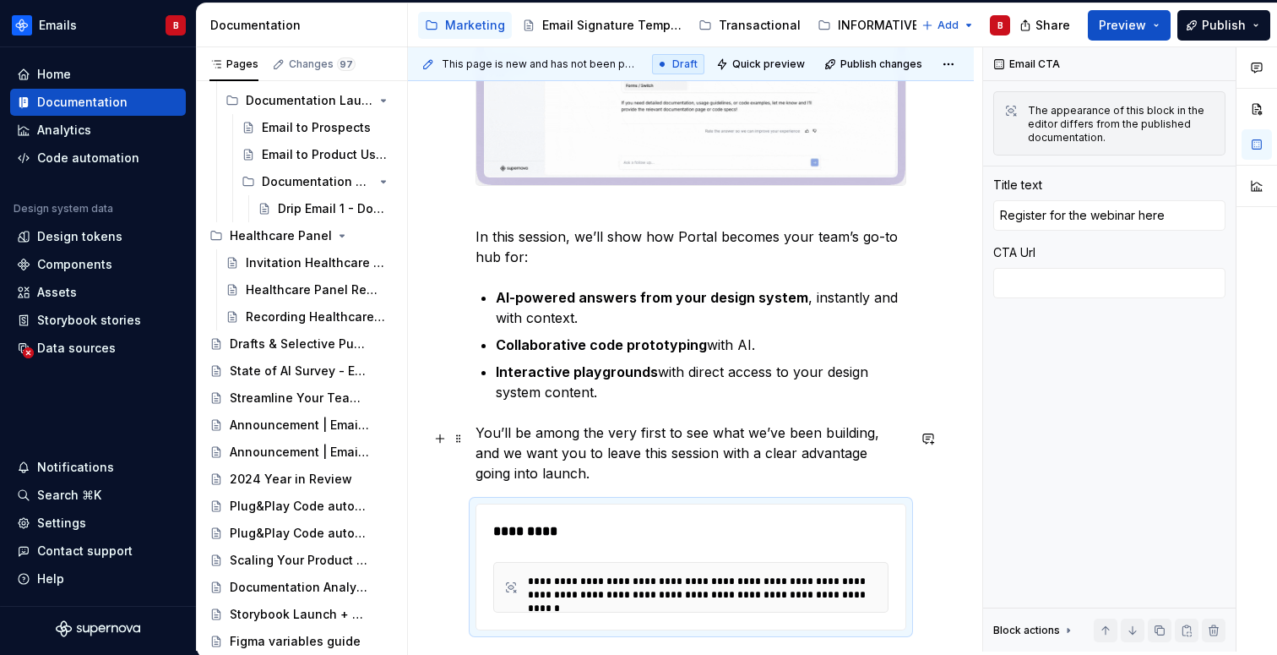
click at [581, 483] on p "You’ll be among the very first to see what we’ve been building, and we want you…" at bounding box center [690, 452] width 431 height 61
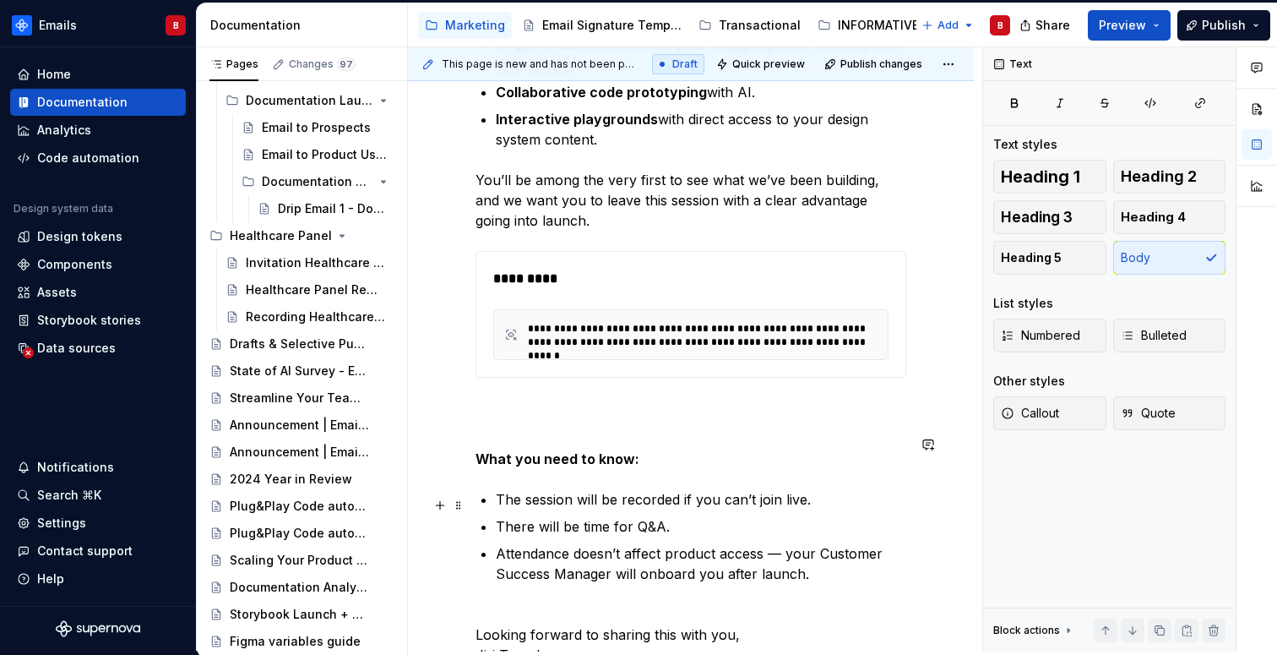
scroll to position [950, 0]
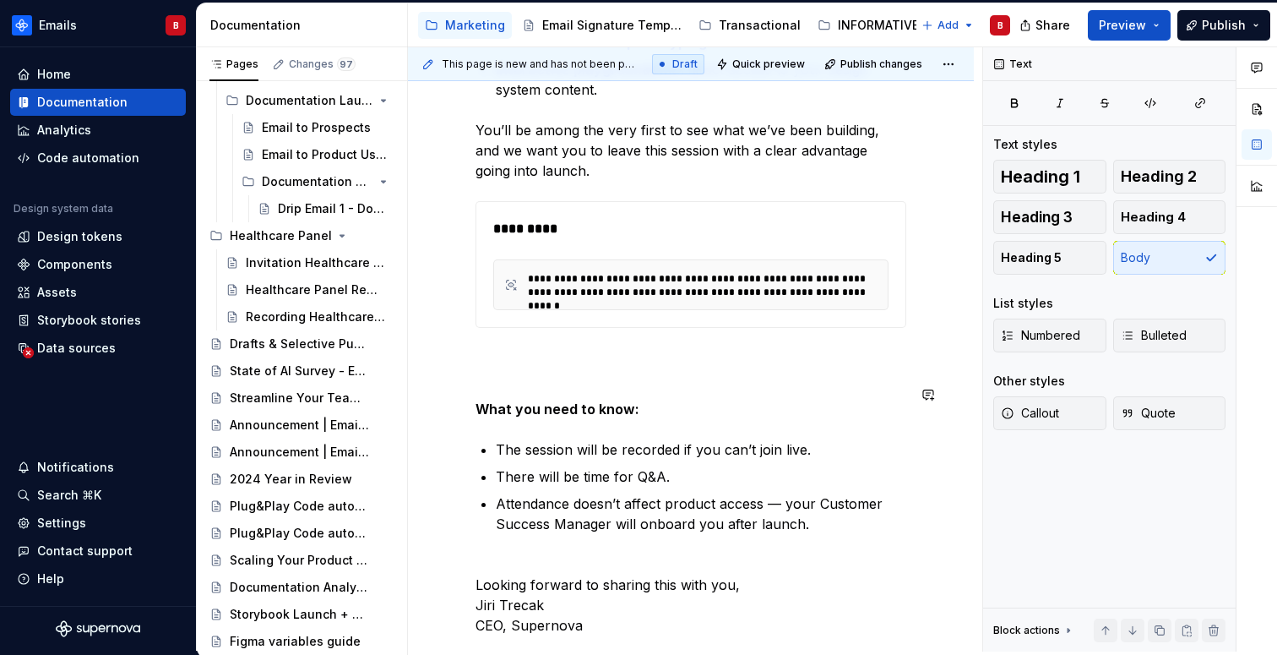
click at [559, 373] on div "**********" at bounding box center [690, 15] width 431 height 1240
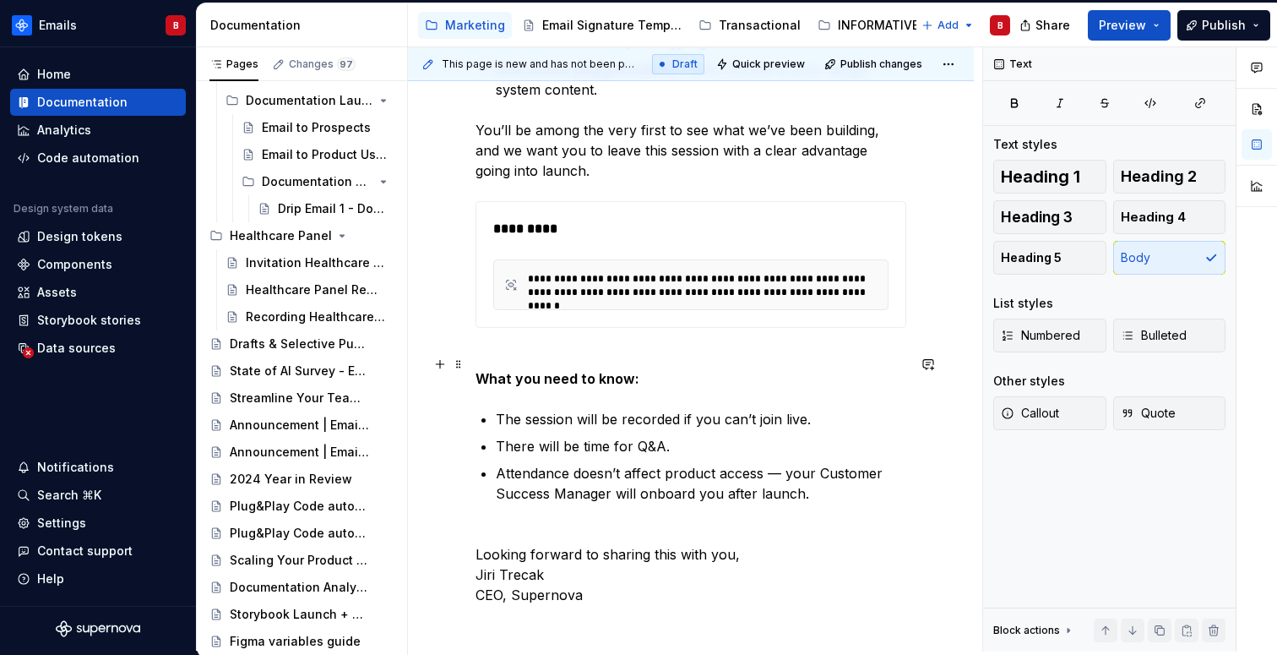
click at [479, 383] on strong "What you need to know:" at bounding box center [557, 378] width 164 height 17
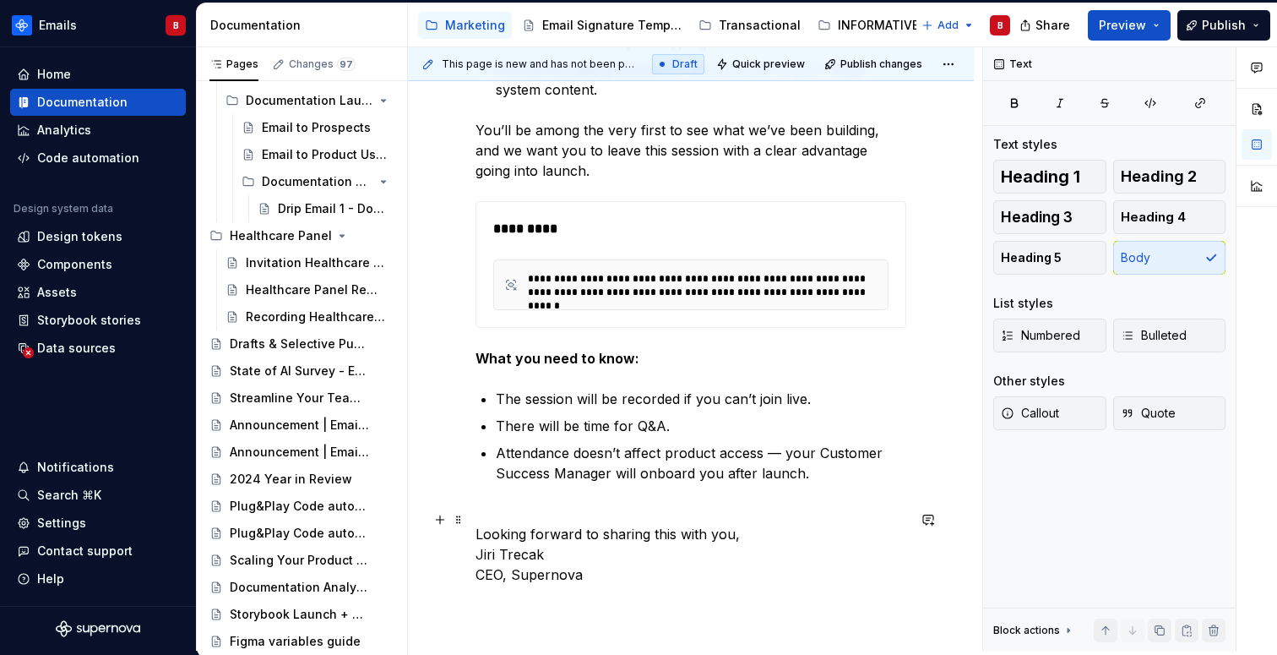
click at [479, 560] on p "Looking forward to sharing this with you, [PERSON_NAME] CEO, Supernova" at bounding box center [690, 543] width 431 height 81
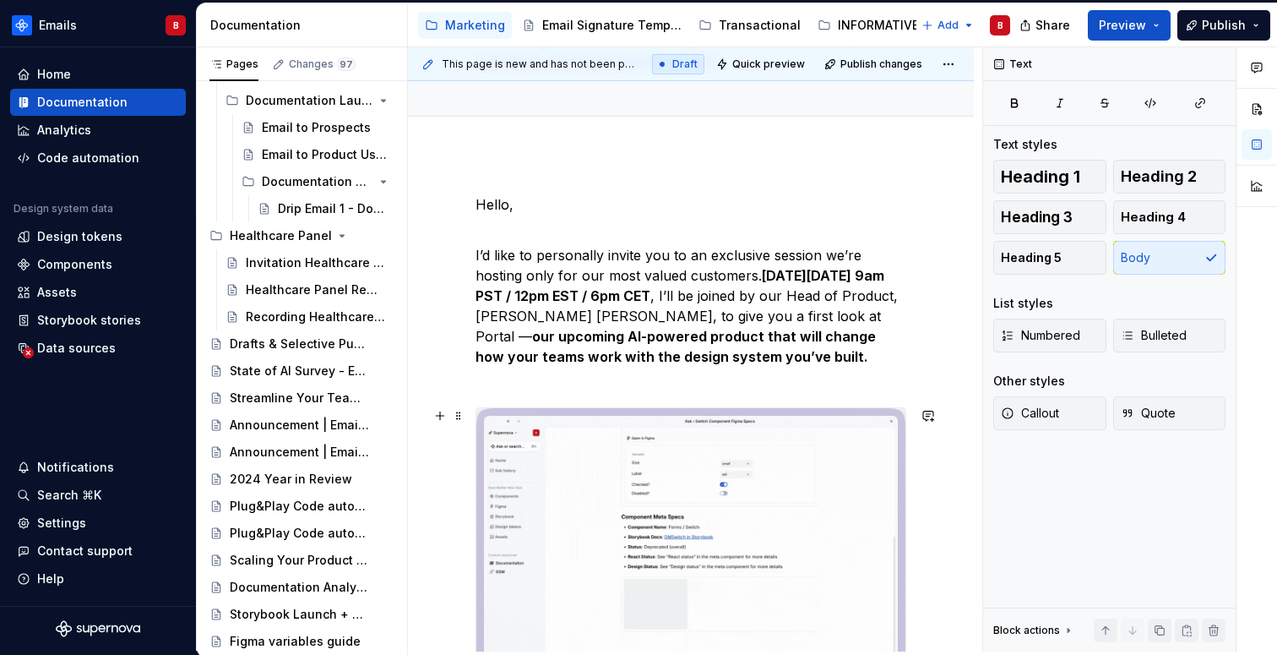
scroll to position [146, 0]
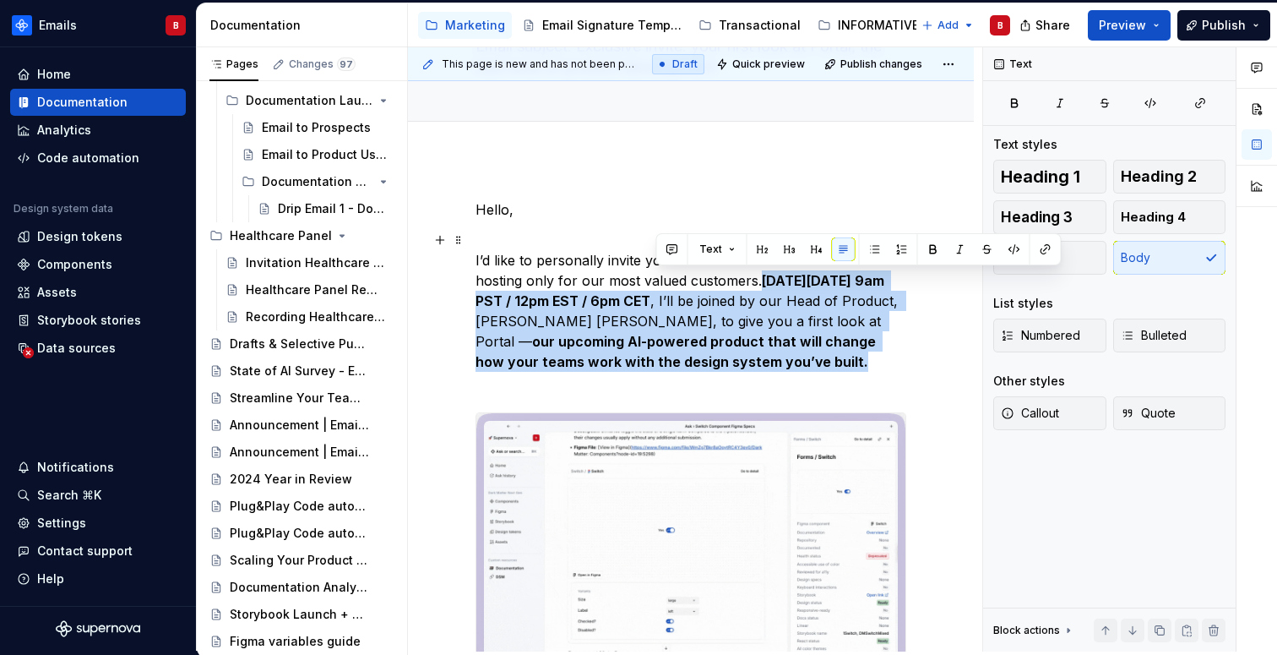
drag, startPoint x: 711, startPoint y: 280, endPoint x: 740, endPoint y: 366, distance: 90.0
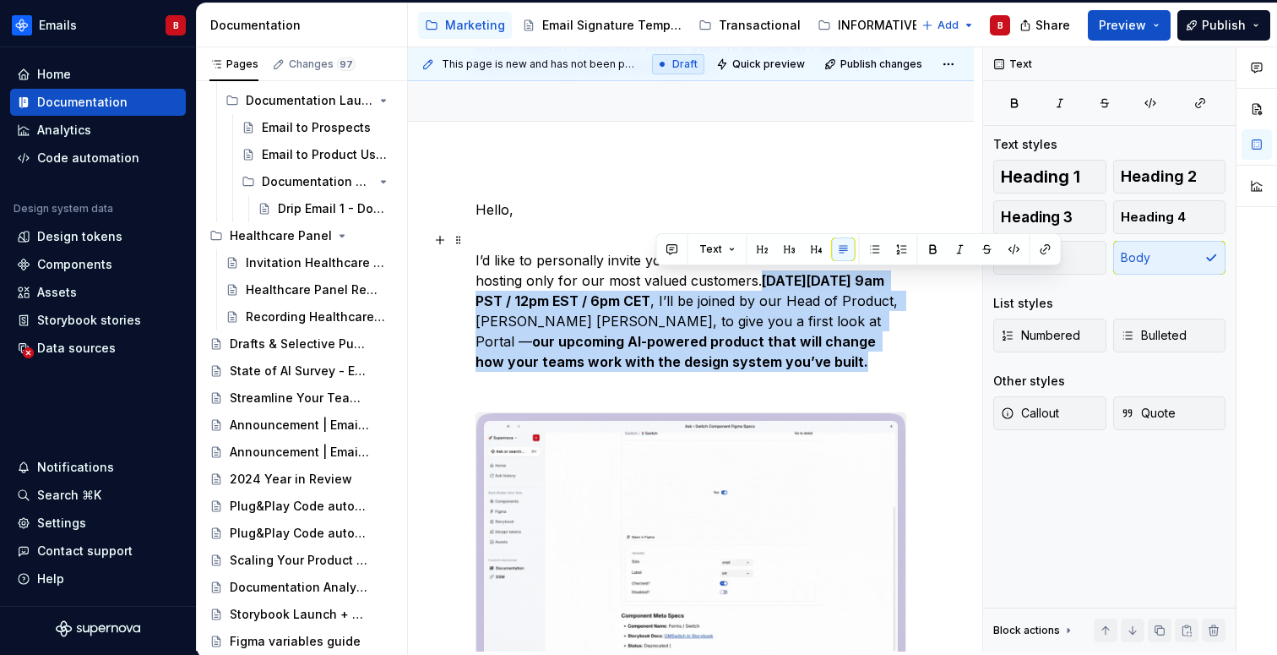
click at [740, 366] on p "I’d like to personally invite you to an exclusive session we’re hosting only fo…" at bounding box center [690, 311] width 431 height 162
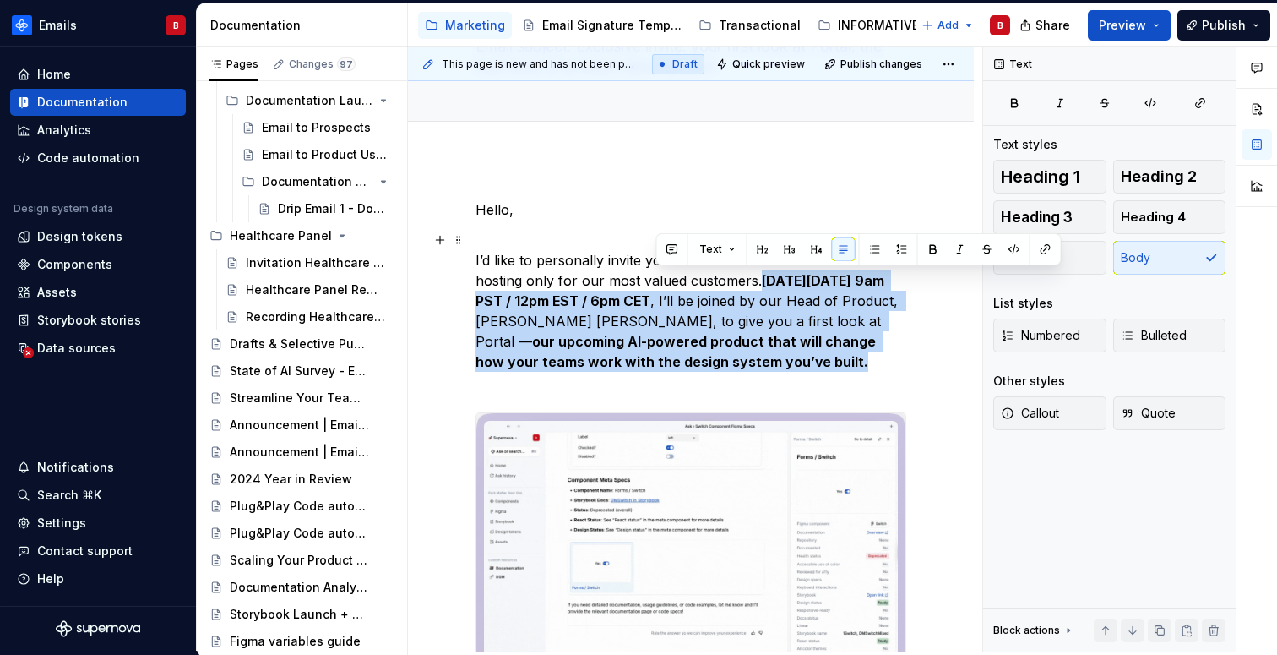
click at [740, 366] on p "I’d like to personally invite you to an exclusive session we’re hosting only fo…" at bounding box center [690, 311] width 431 height 162
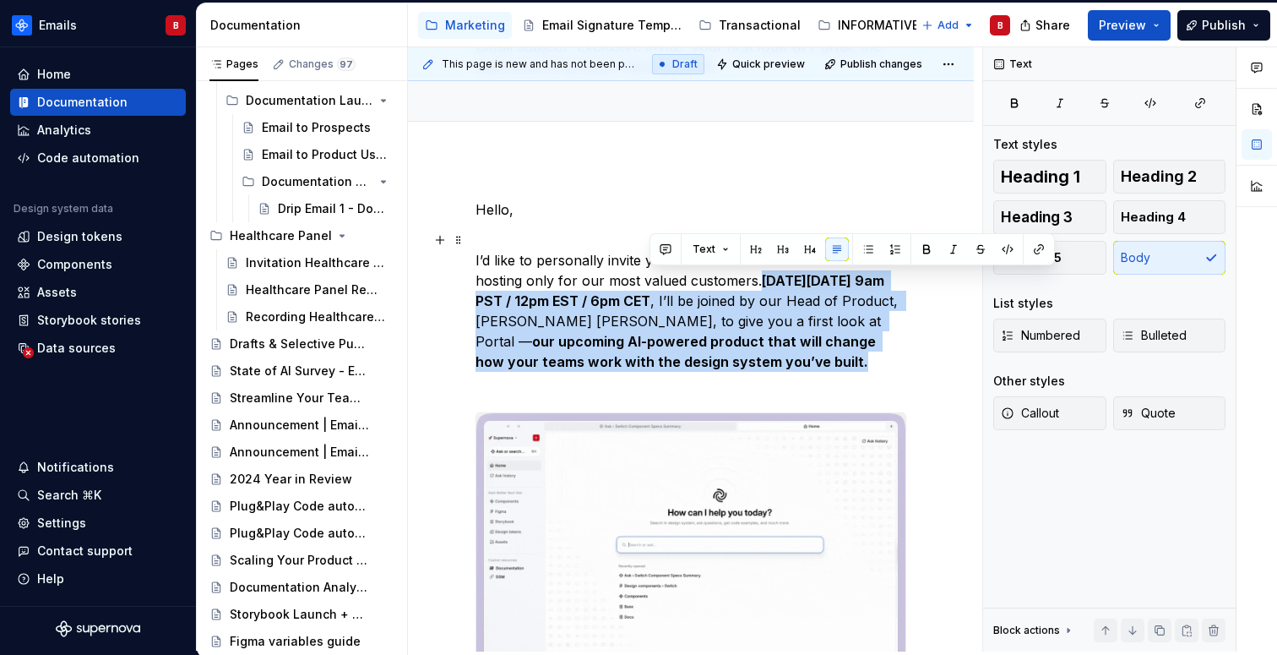
drag, startPoint x: 647, startPoint y: 301, endPoint x: 706, endPoint y: 285, distance: 61.3
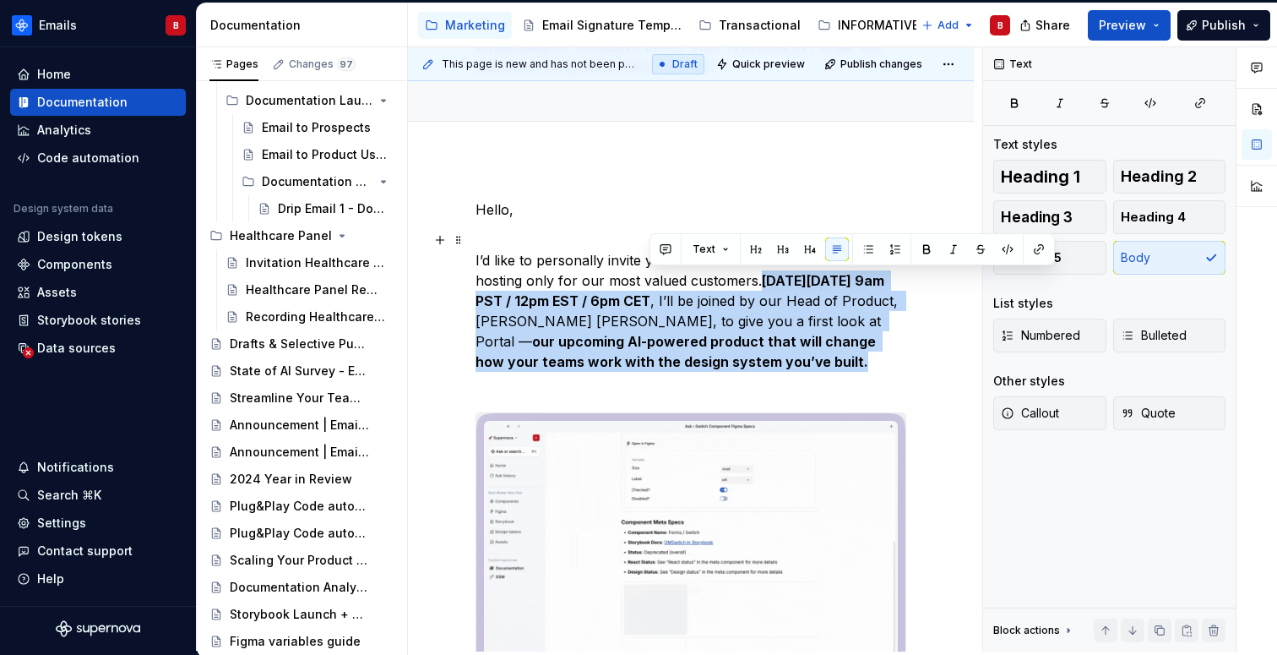
click at [706, 285] on p "I’d like to personally invite you to an exclusive session we’re hosting only fo…" at bounding box center [690, 311] width 431 height 162
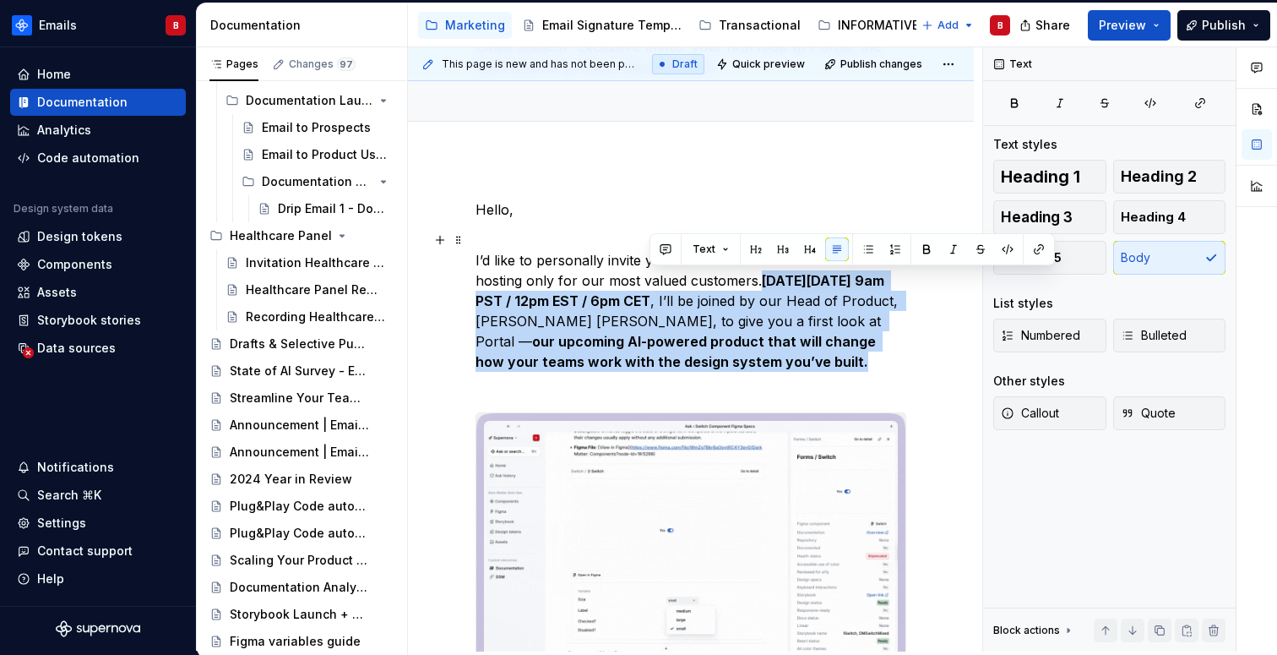
click at [860, 309] on p "I’d like to personally invite you to an exclusive session we’re hosting only fo…" at bounding box center [690, 311] width 431 height 162
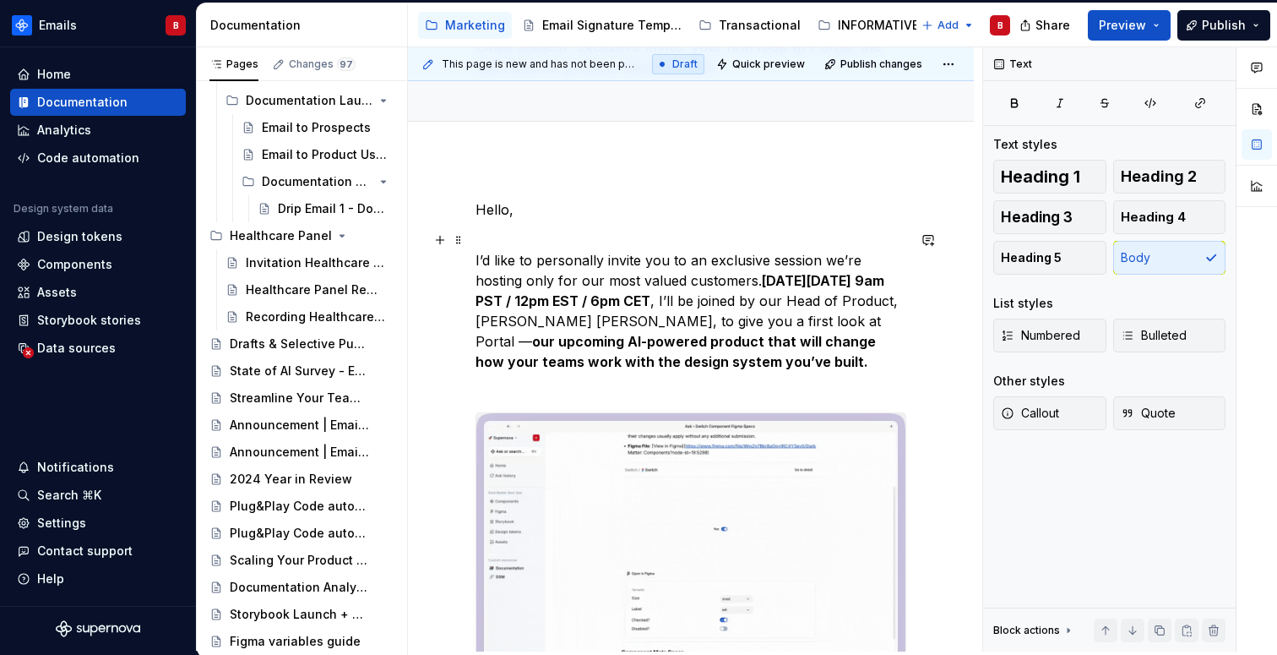
click at [743, 318] on p "I’d like to personally invite you to an exclusive session we’re hosting only fo…" at bounding box center [690, 311] width 431 height 162
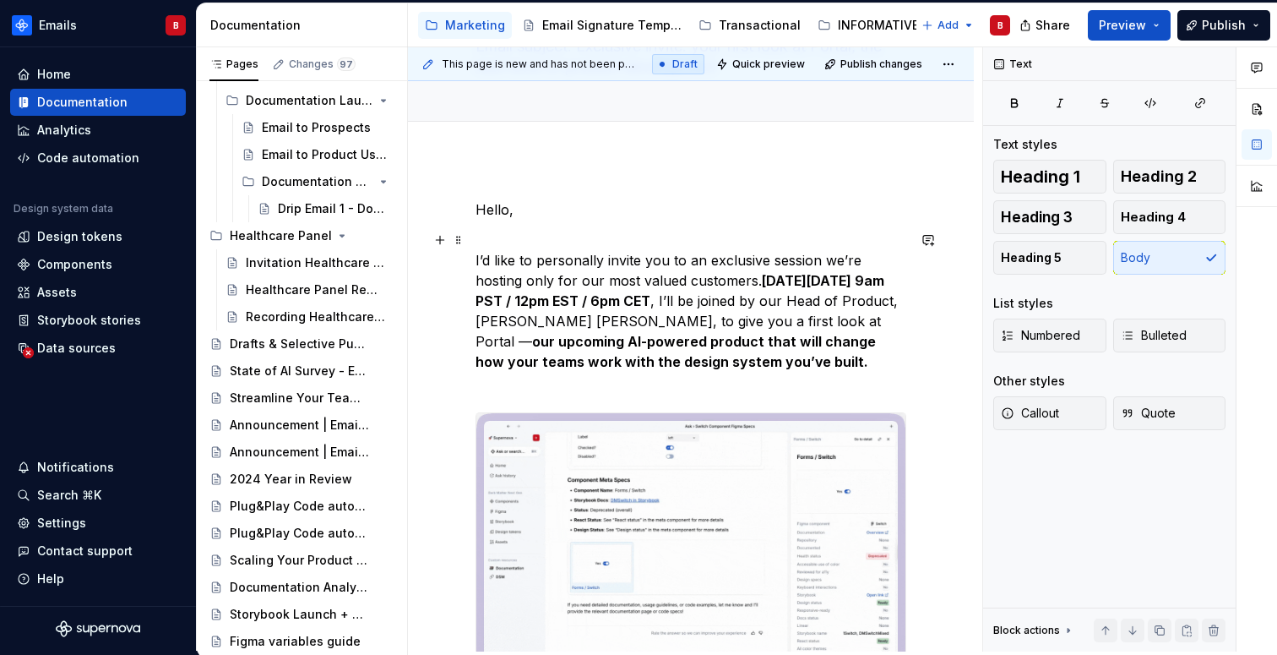
click at [743, 318] on p "I’d like to personally invite you to an exclusive session we’re hosting only fo…" at bounding box center [690, 311] width 431 height 162
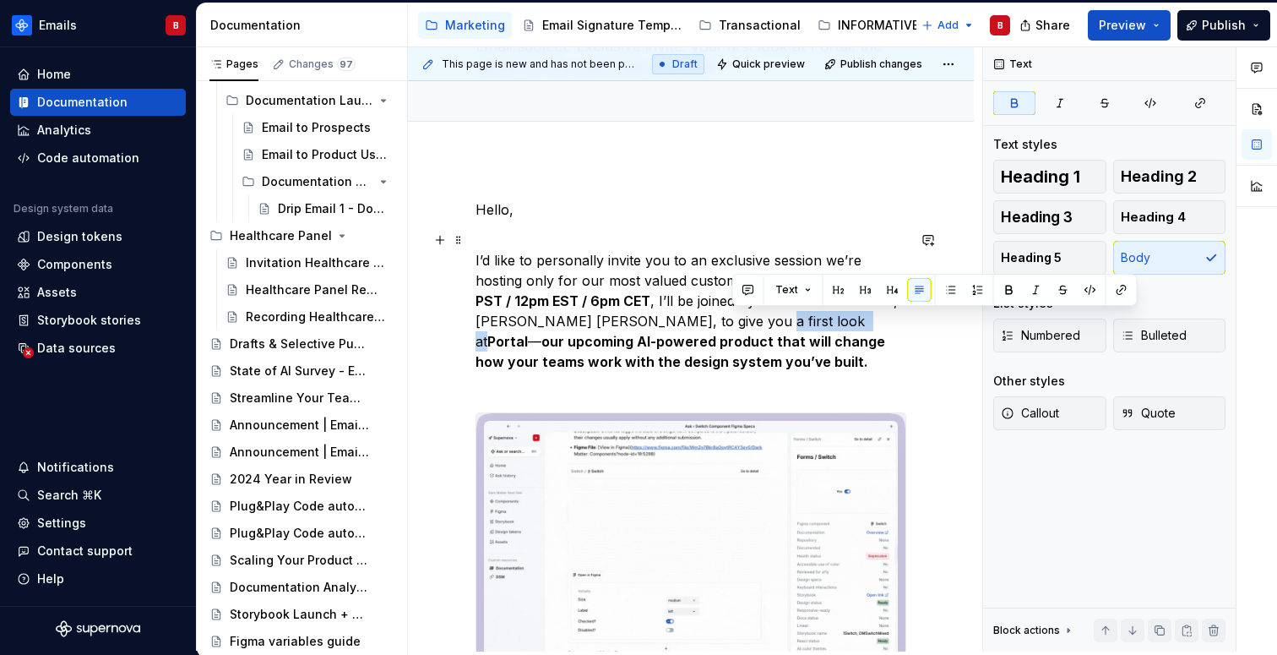
click at [799, 350] on p "I’d like to personally invite you to an exclusive session we’re hosting only fo…" at bounding box center [690, 311] width 431 height 162
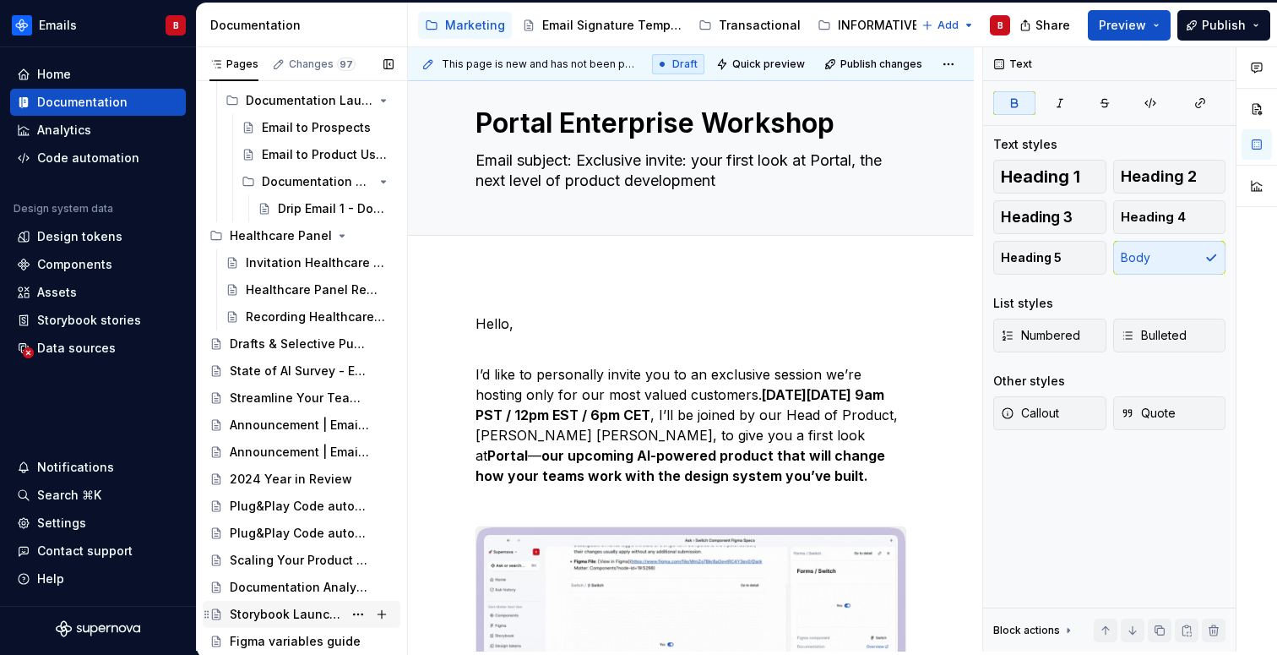
scroll to position [3653, 0]
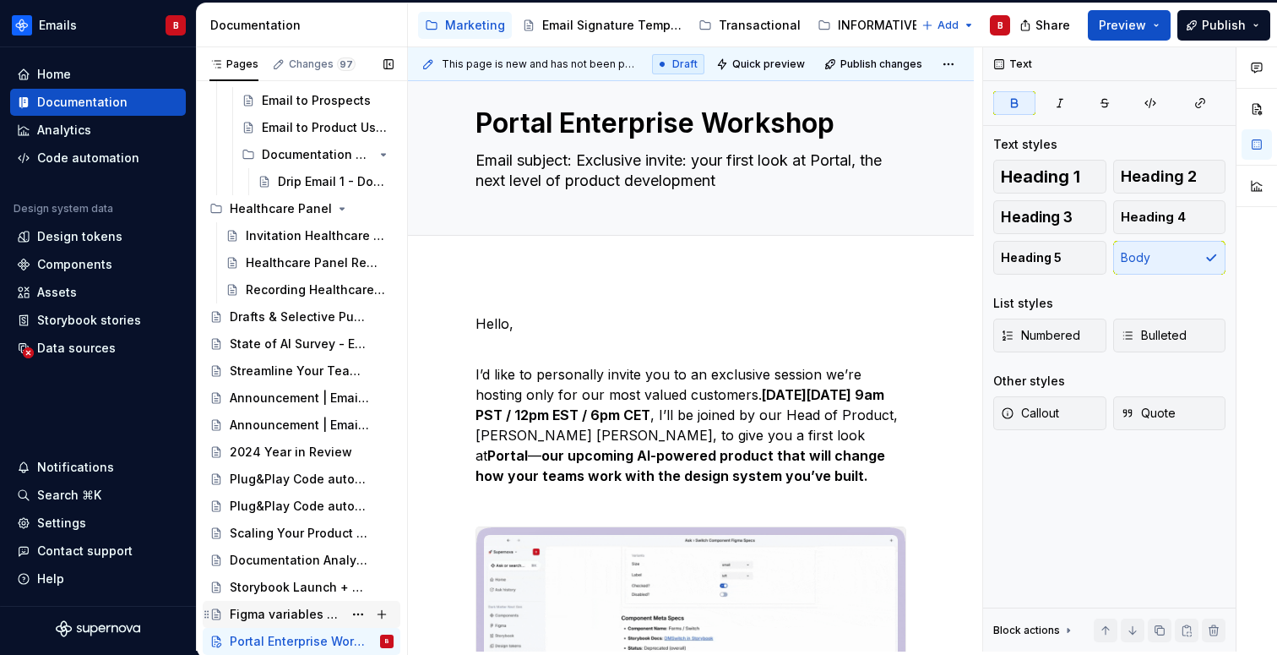
click at [260, 622] on div "Figma variables guide" at bounding box center [286, 614] width 113 height 17
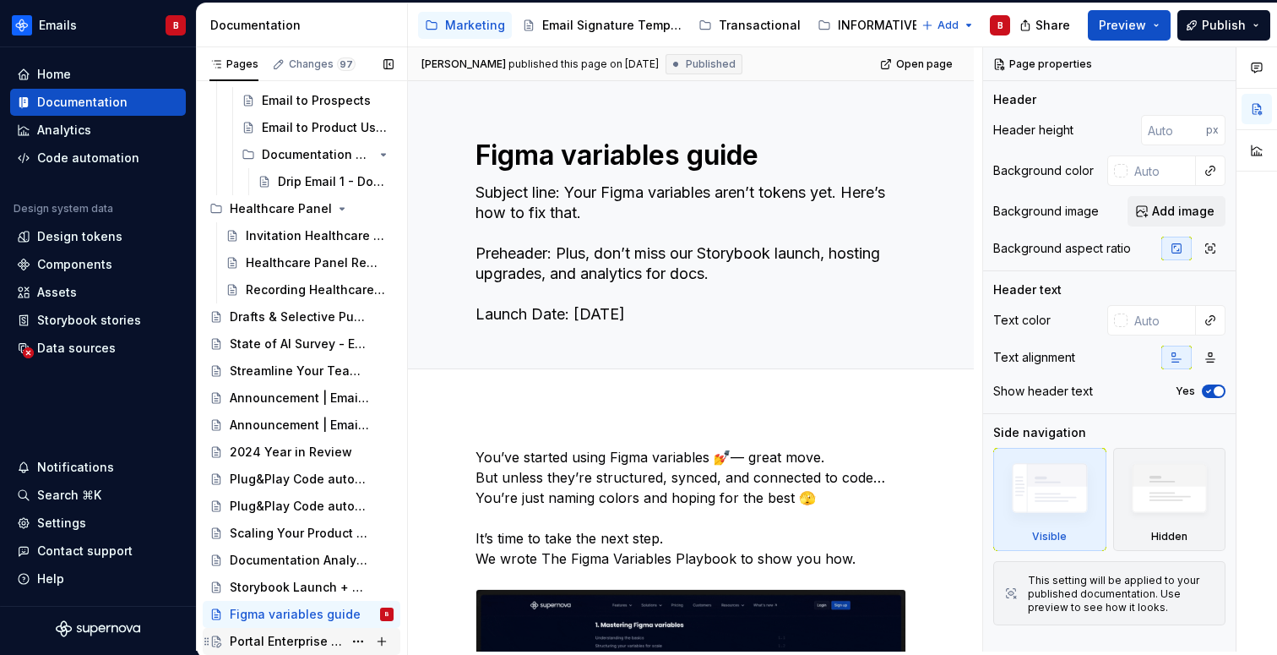
click at [253, 641] on div "Portal Enterprise Workshop" at bounding box center [286, 641] width 113 height 17
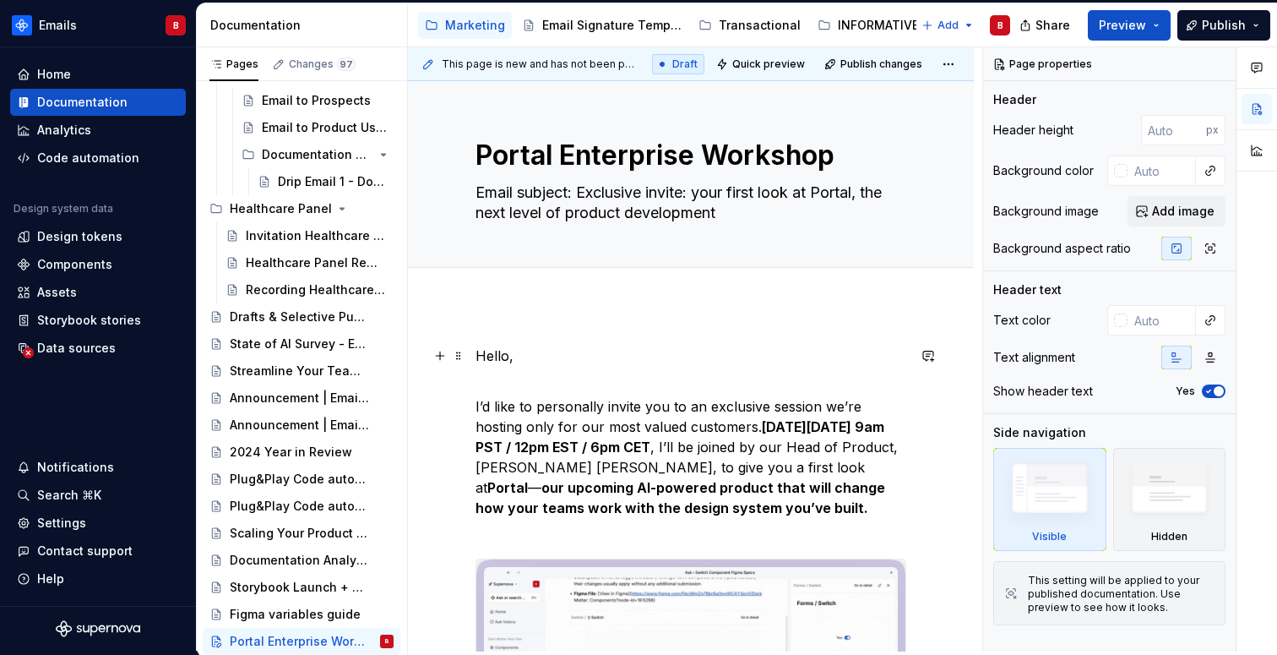
type textarea "*"
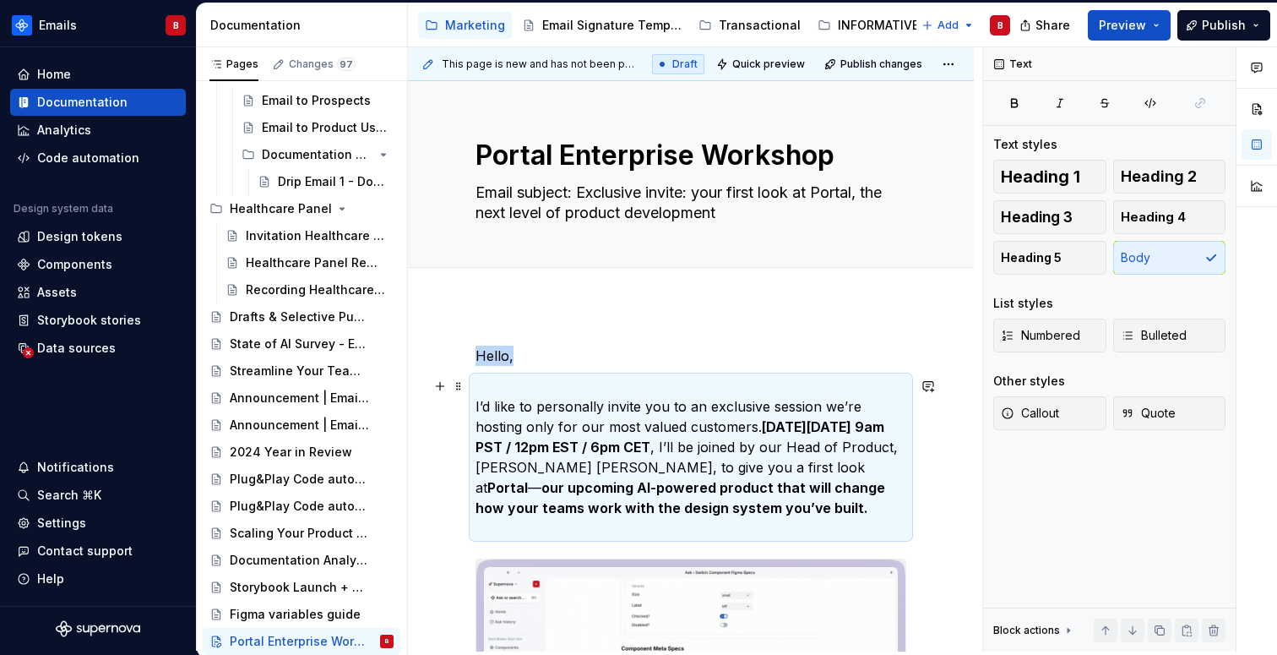
click at [621, 426] on p "I’d like to personally invite you to an exclusive session we’re hosting only fo…" at bounding box center [690, 457] width 431 height 162
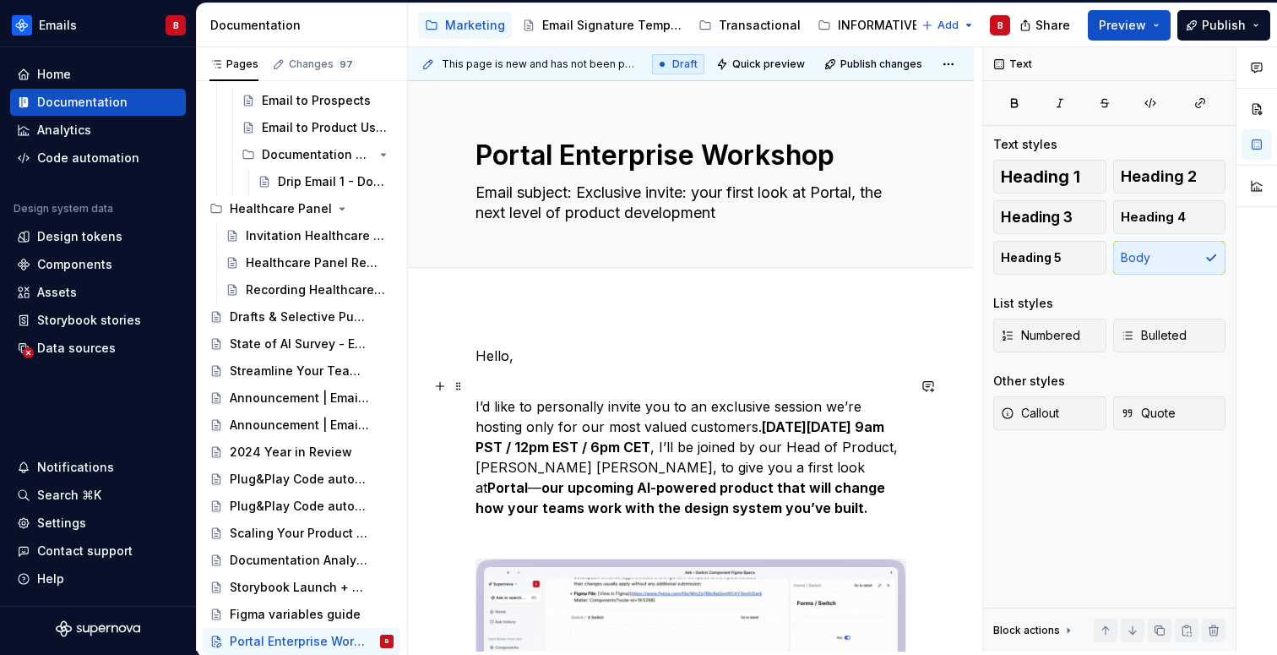
click at [478, 406] on p "I’d like to personally invite you to an exclusive session we’re hosting only fo…" at bounding box center [690, 457] width 431 height 162
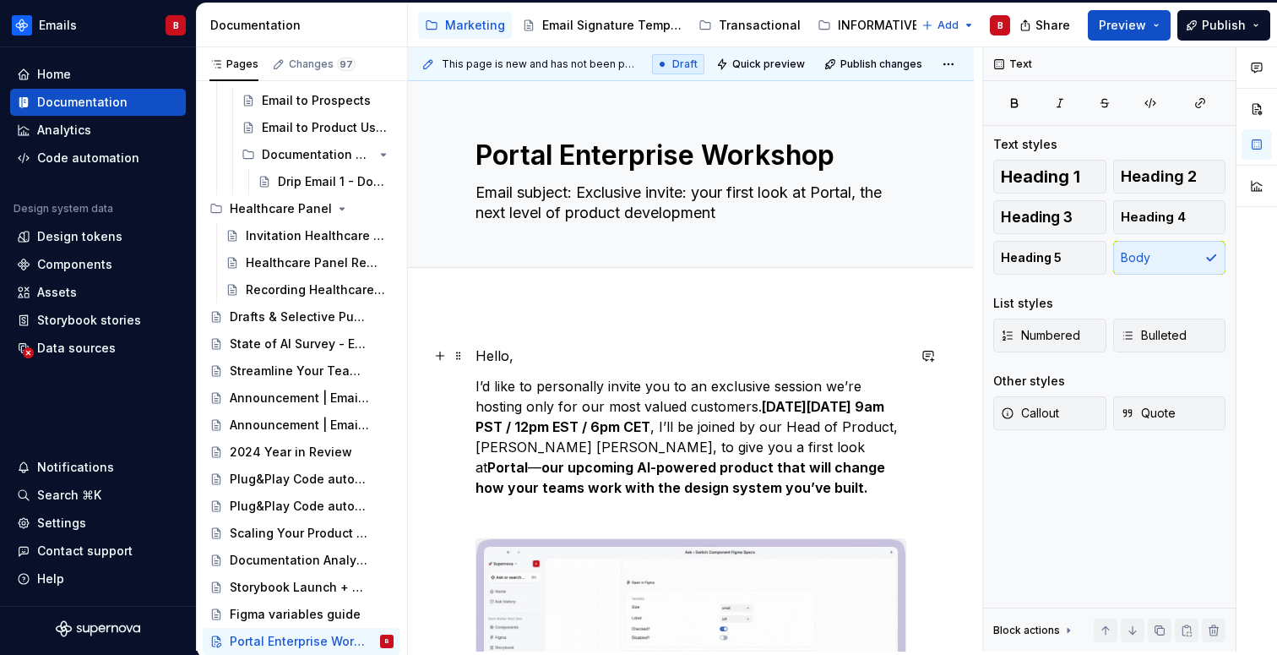
click at [495, 353] on p "Hello," at bounding box center [690, 355] width 431 height 20
click at [674, 348] on p "Hi there," at bounding box center [690, 355] width 431 height 20
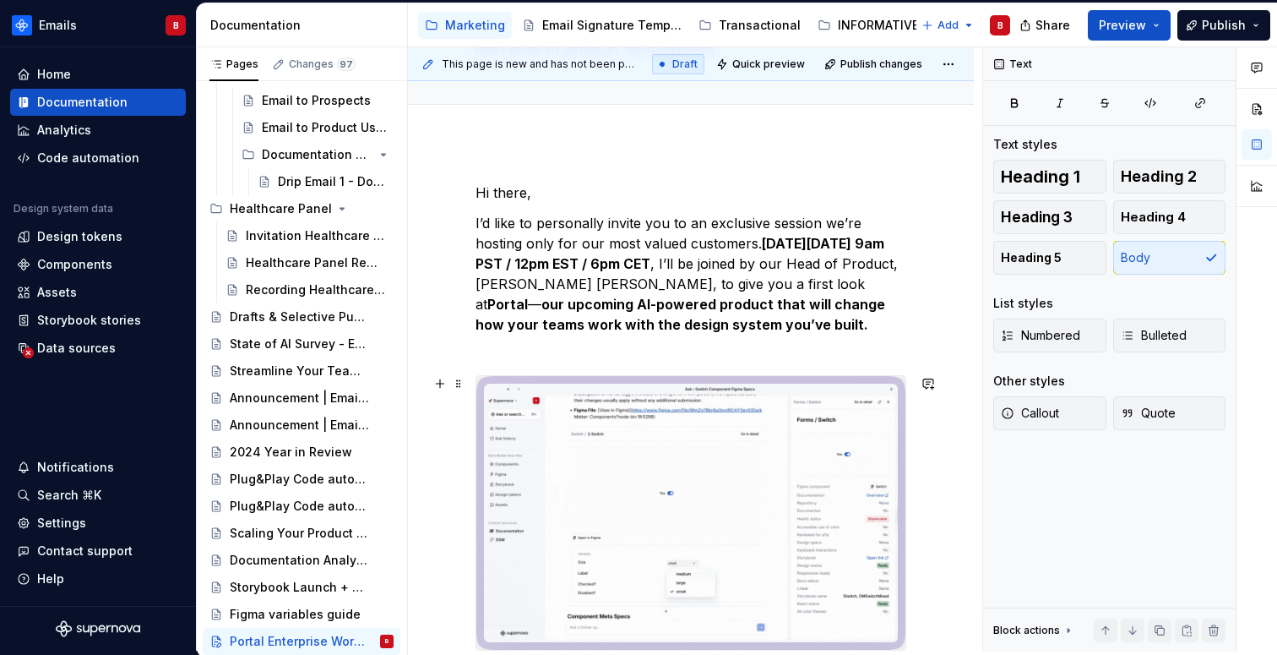
scroll to position [193, 0]
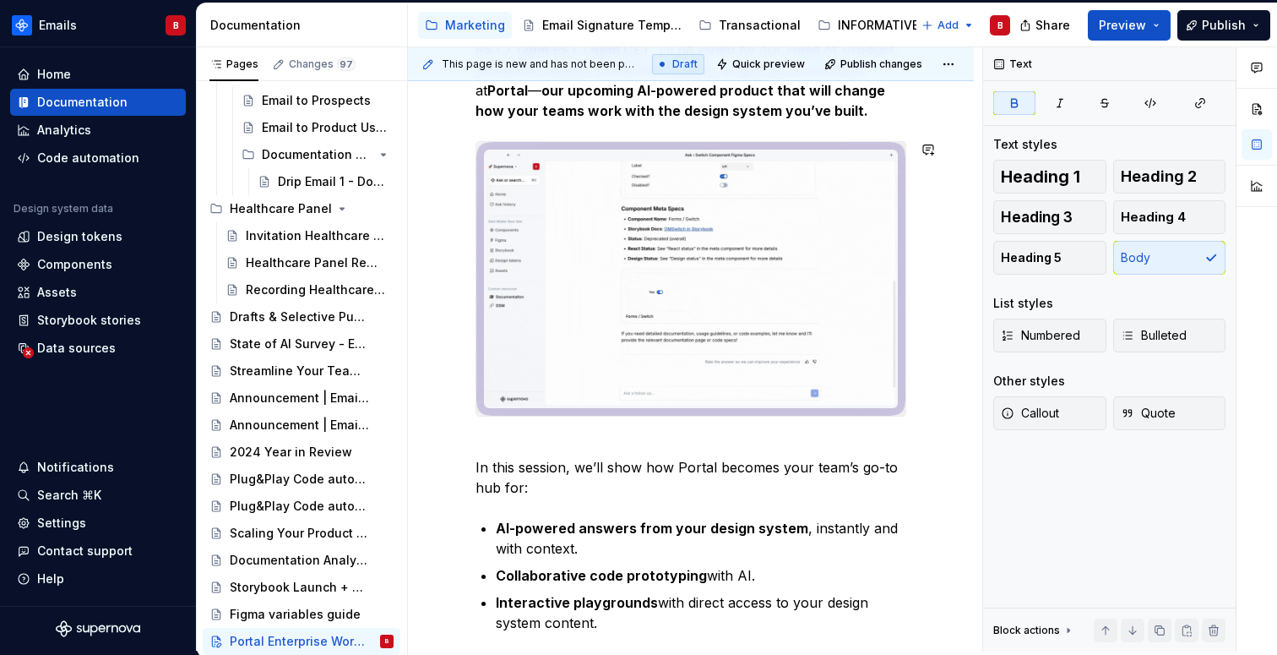
scroll to position [386, 0]
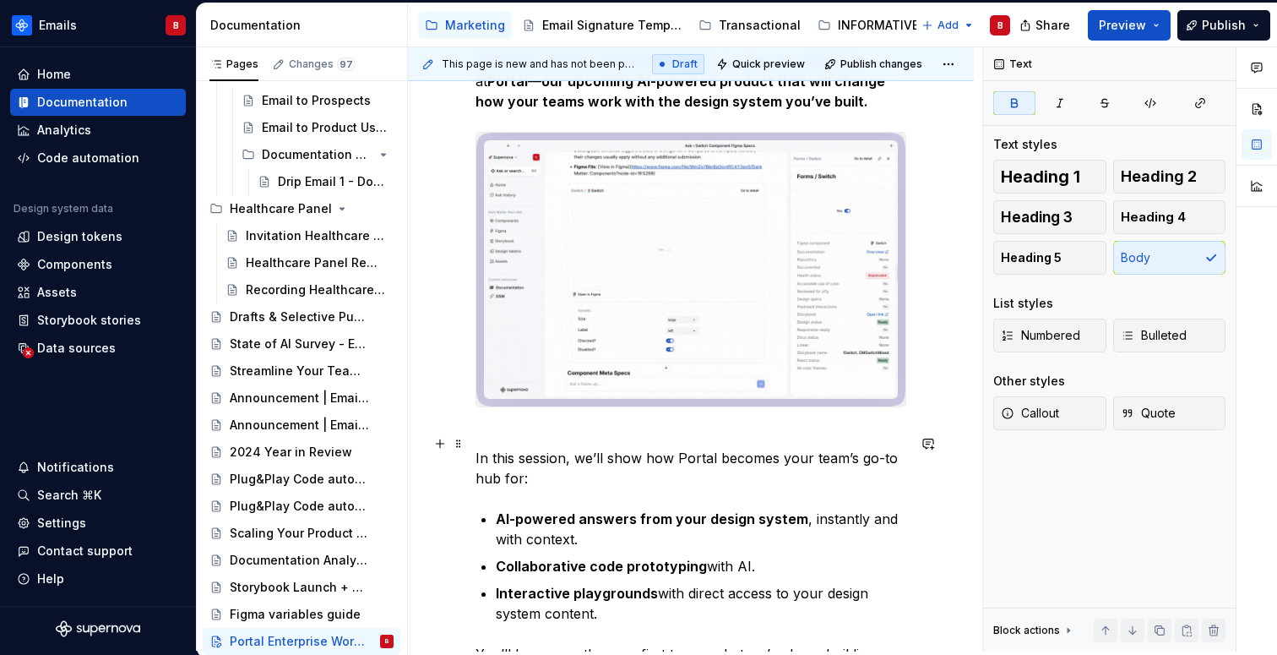
click at [535, 435] on p "In this session, we’ll show how Portal becomes your team’s go-to hub for:" at bounding box center [690, 457] width 431 height 61
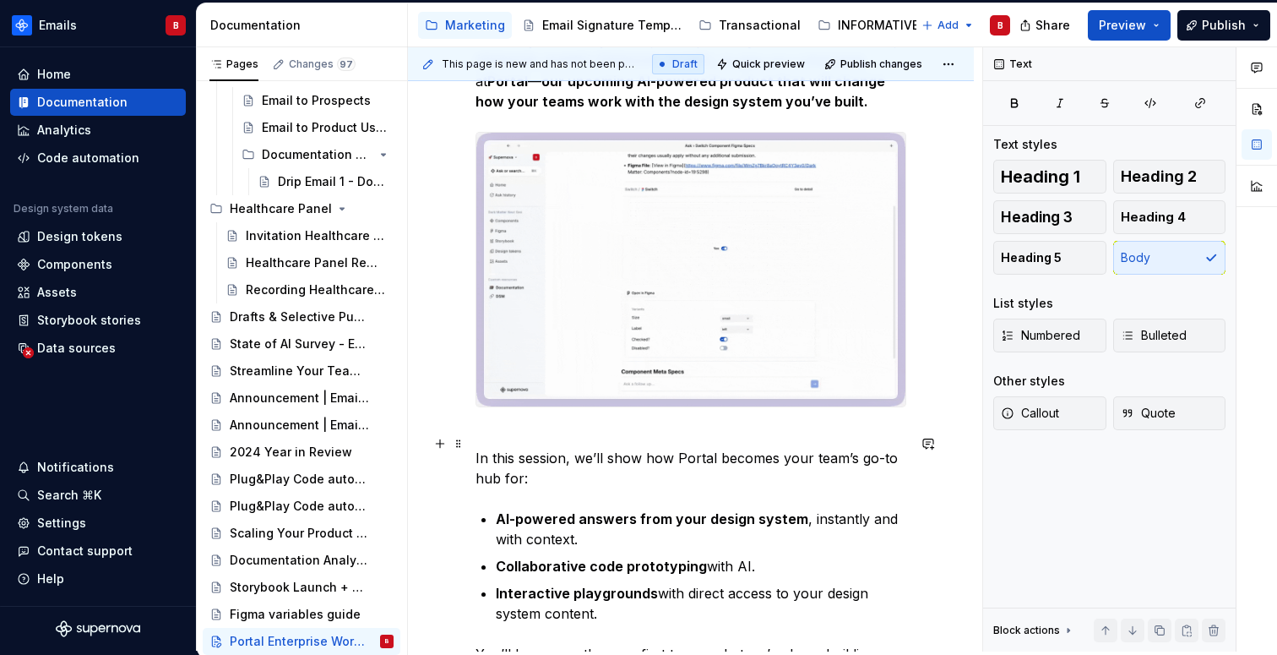
click at [475, 465] on p "In this session, we’ll show how Portal becomes your team’s go-to hub for:" at bounding box center [690, 457] width 431 height 61
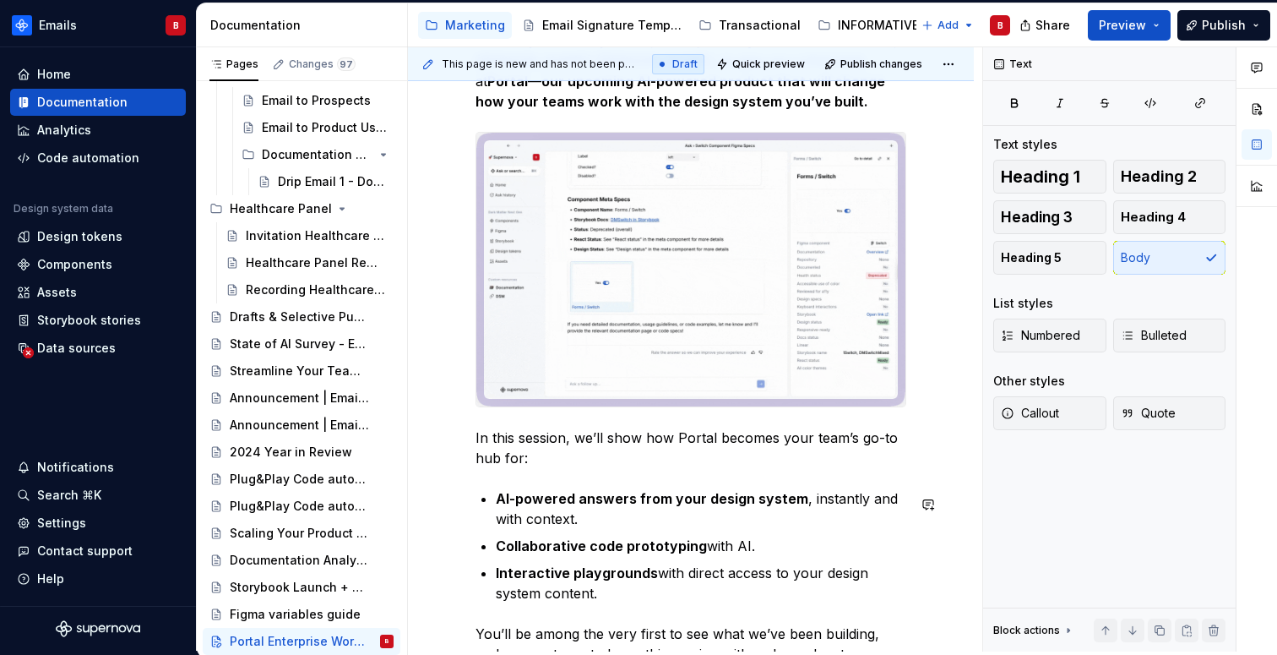
click at [542, 476] on div "**********" at bounding box center [690, 523] width 431 height 1128
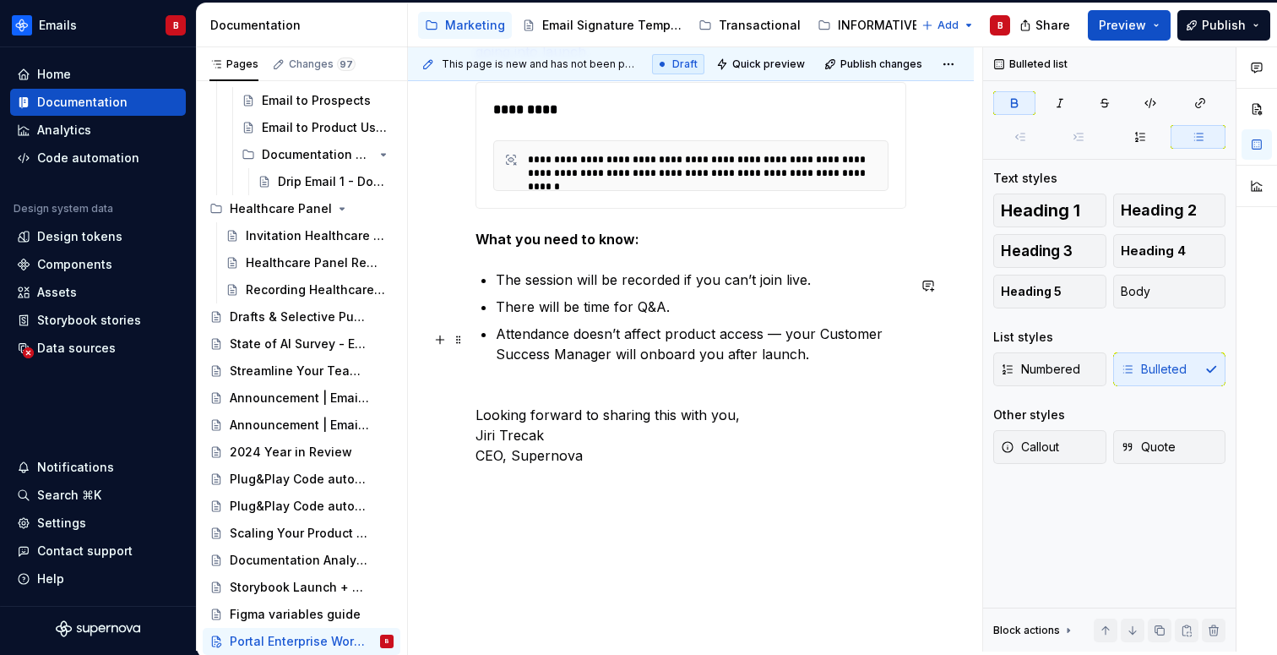
scroll to position [1045, 0]
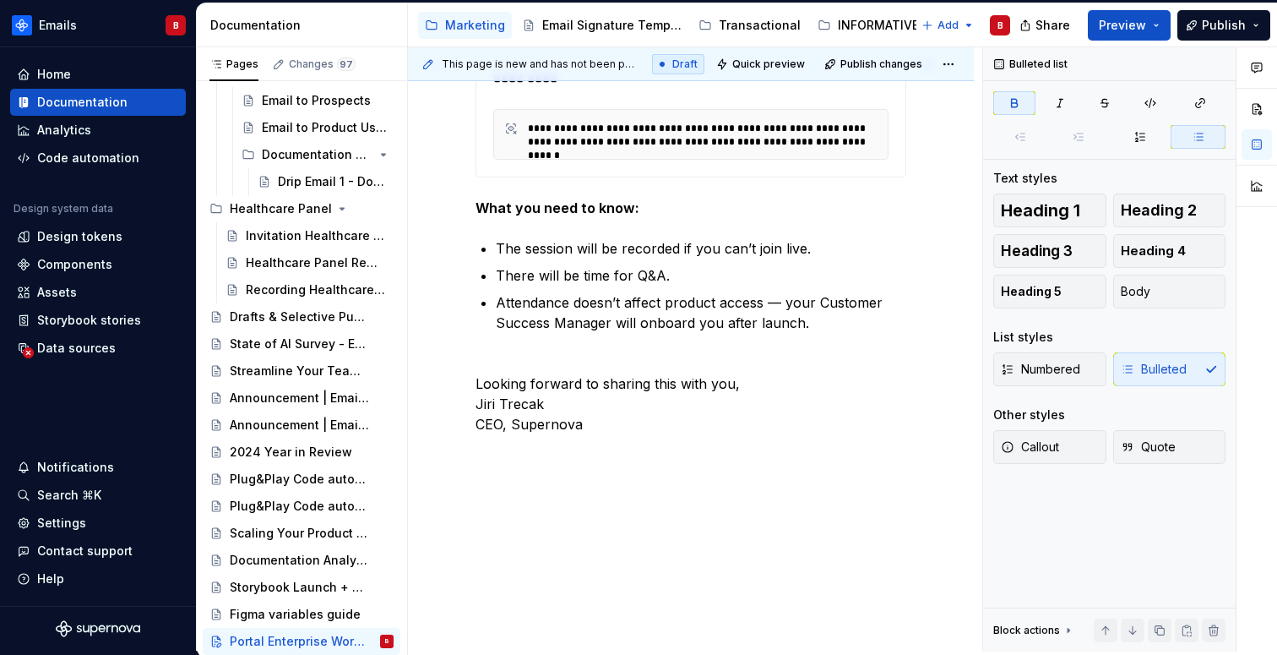
click at [722, 118] on div "**********" at bounding box center [690, 134] width 395 height 51
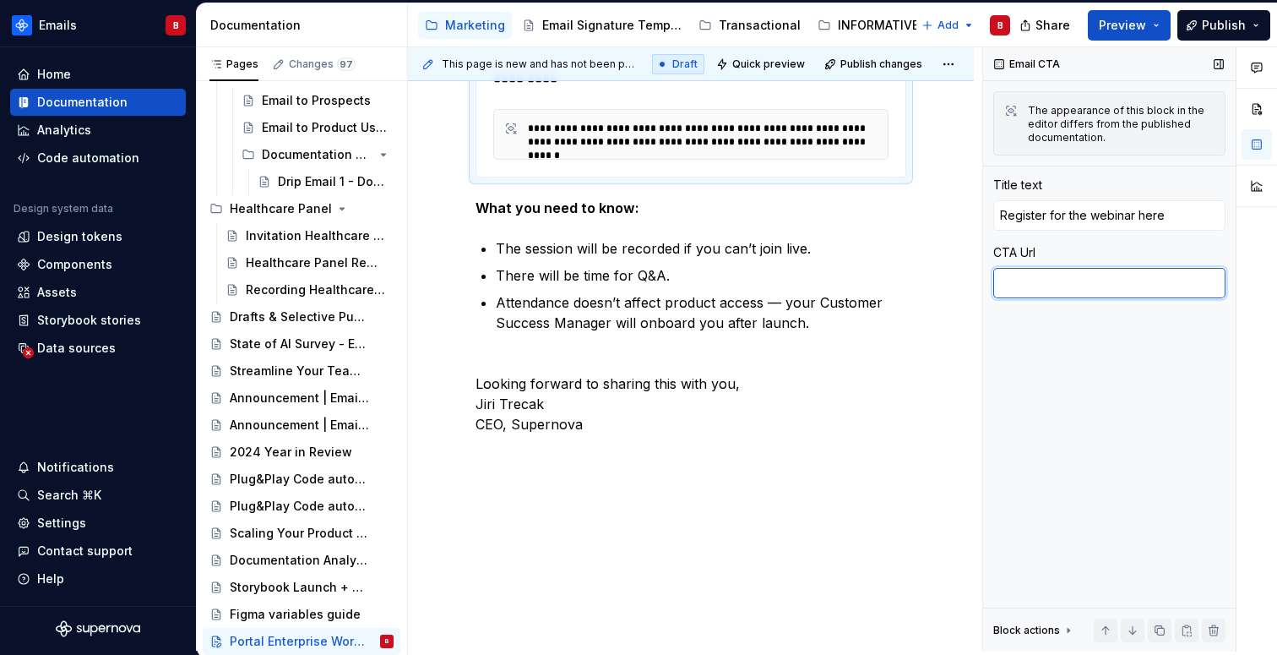
click at [1054, 288] on textarea at bounding box center [1109, 283] width 232 height 30
paste textarea "[URL][DOMAIN_NAME]"
type textarea "*"
type textarea "[URL][DOMAIN_NAME]"
click at [769, 427] on p "Looking forward to sharing this with you, [PERSON_NAME] CEO, Supernova" at bounding box center [690, 393] width 431 height 81
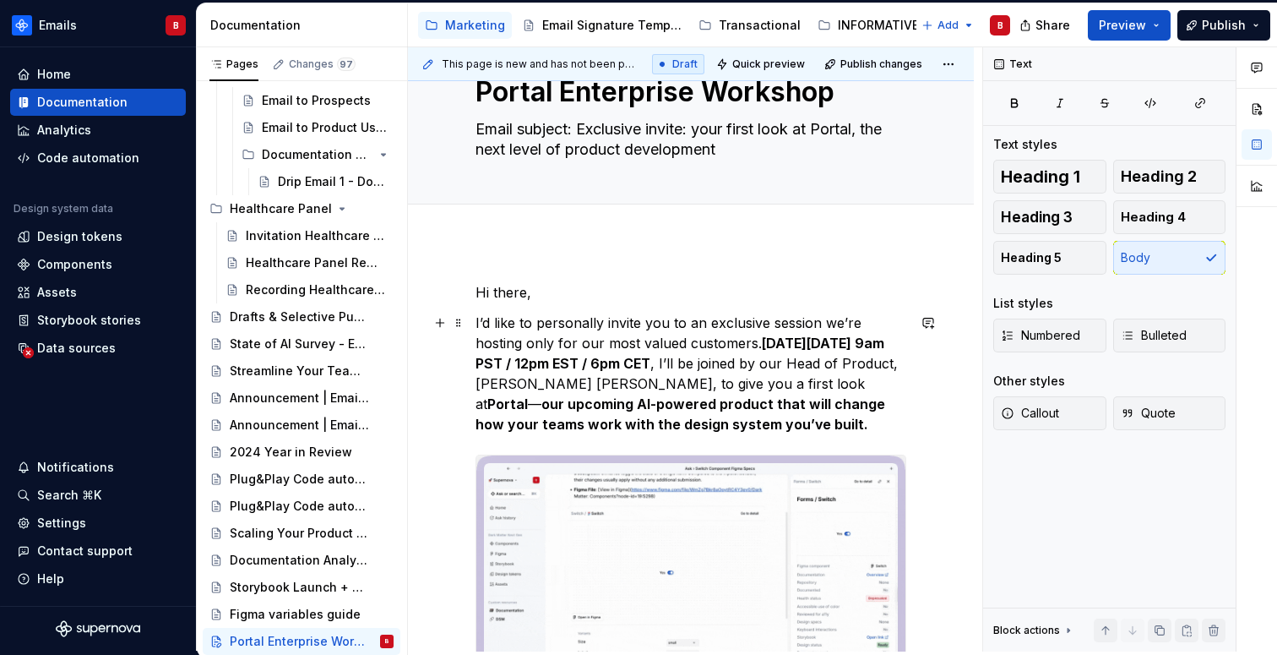
scroll to position [0, 0]
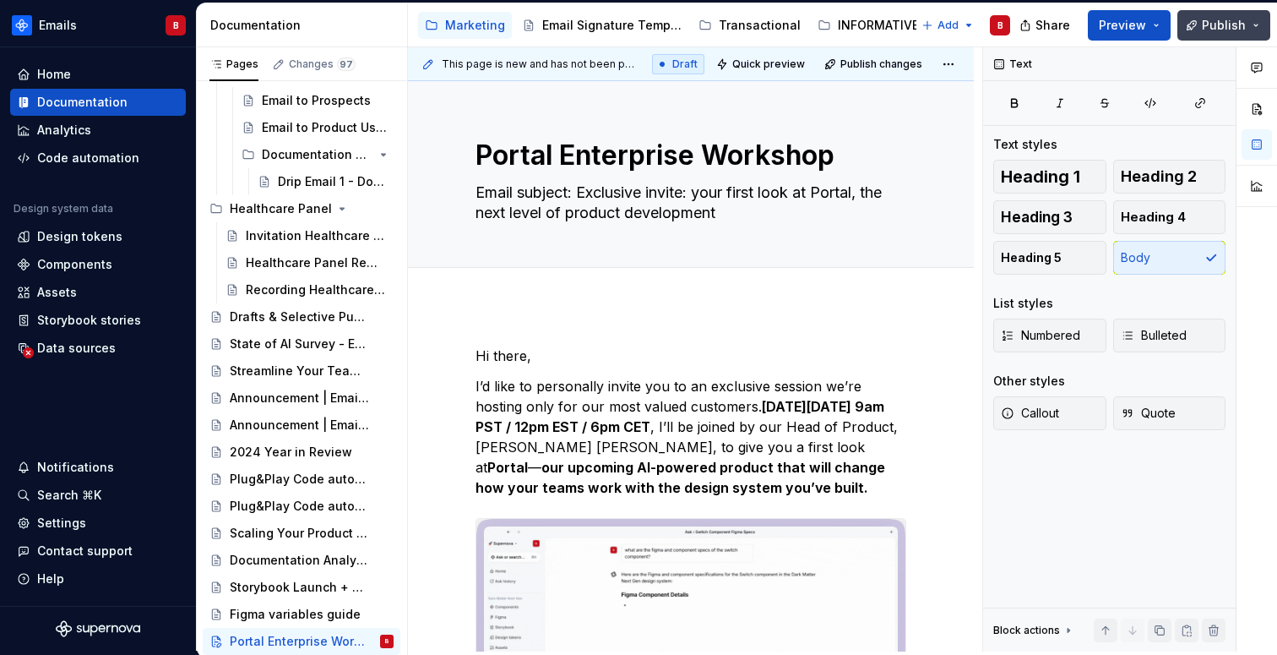
click at [1222, 28] on span "Publish" at bounding box center [1224, 25] width 44 height 17
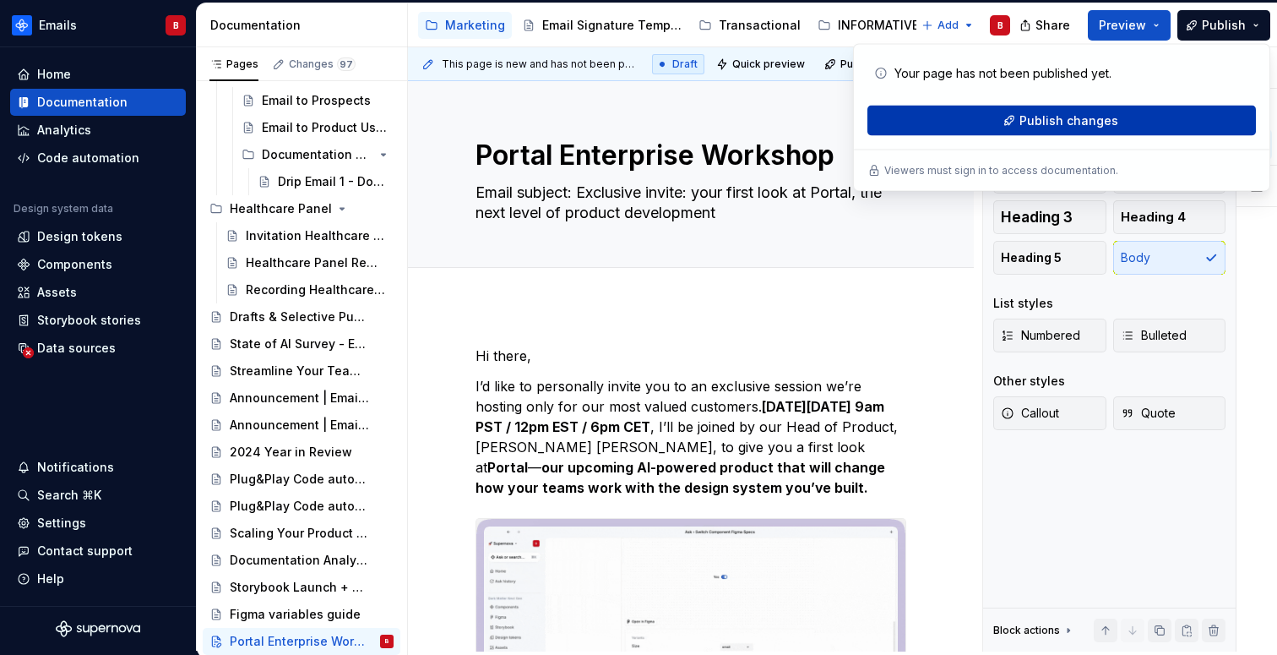
click at [1152, 119] on button "Publish changes" at bounding box center [1061, 121] width 389 height 30
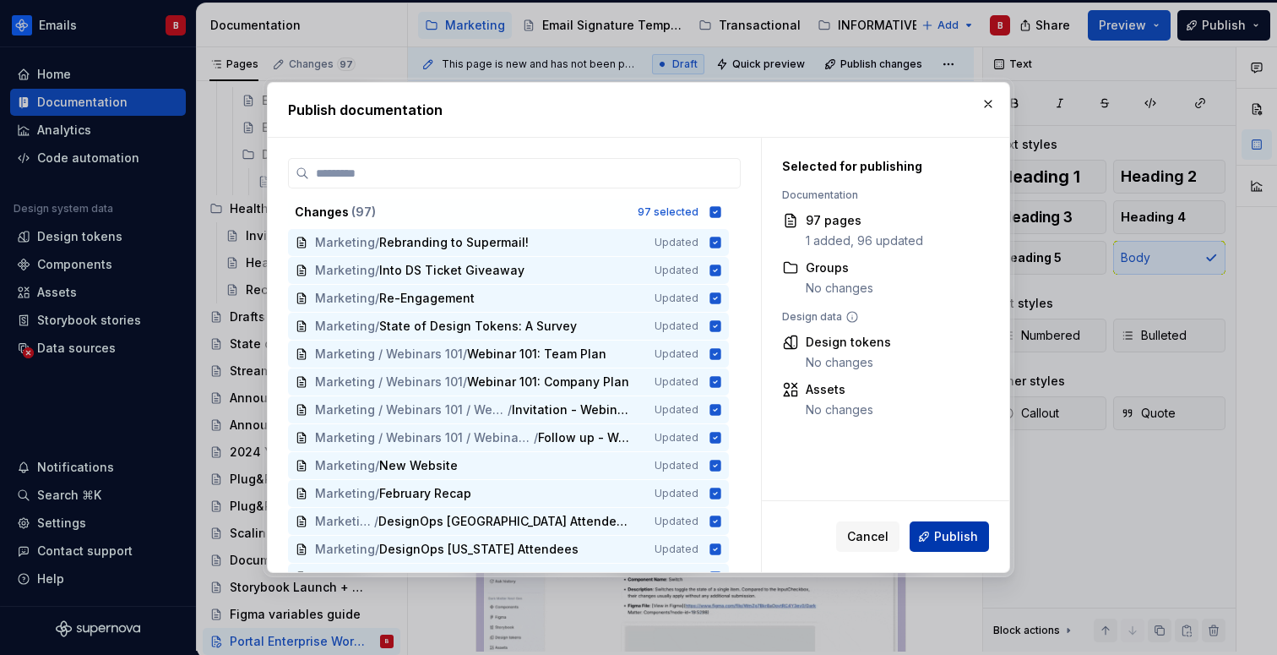
click at [948, 541] on span "Publish" at bounding box center [956, 536] width 44 height 17
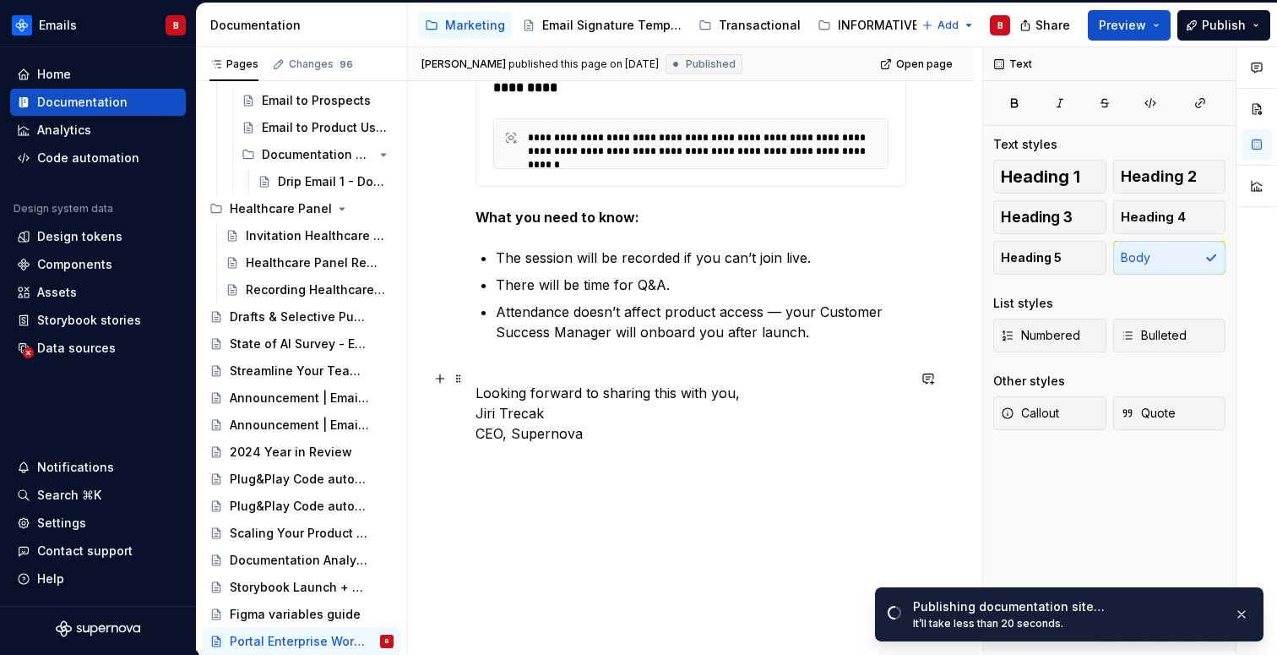
scroll to position [1045, 0]
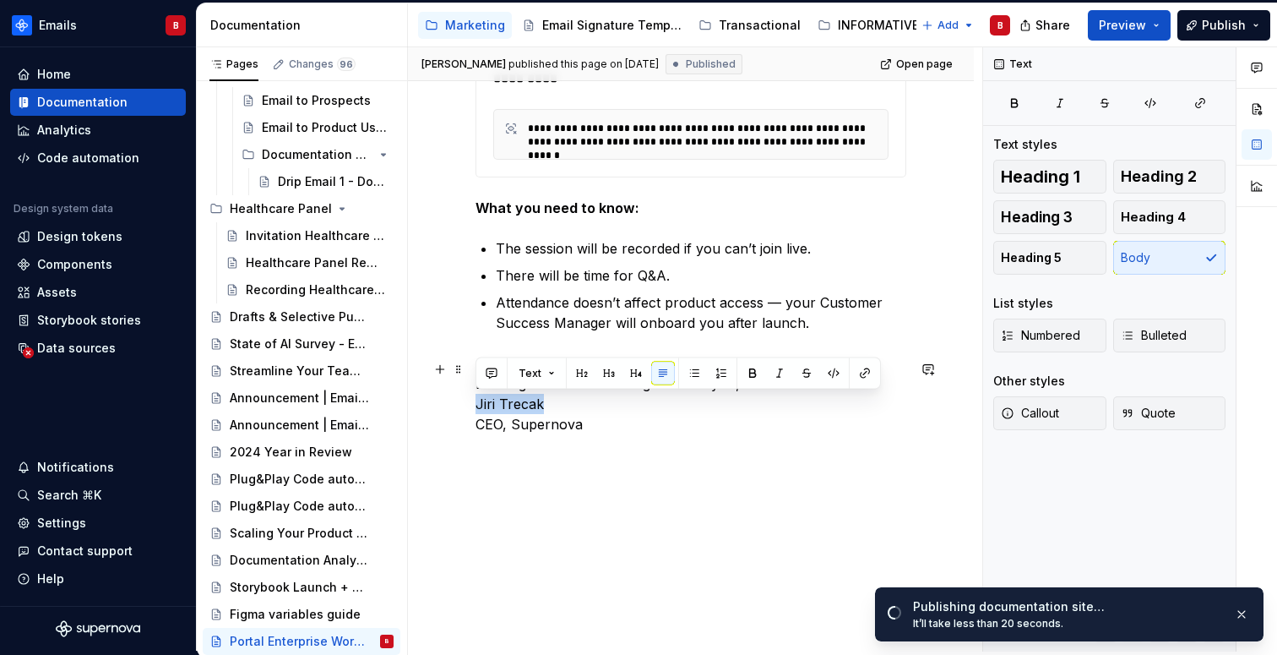
drag, startPoint x: 476, startPoint y: 404, endPoint x: 553, endPoint y: 404, distance: 76.9
click at [553, 404] on p "Looking forward to sharing this with you, [PERSON_NAME] CEO, Supernova" at bounding box center [690, 393] width 431 height 81
copy p "Jiri Trecak"
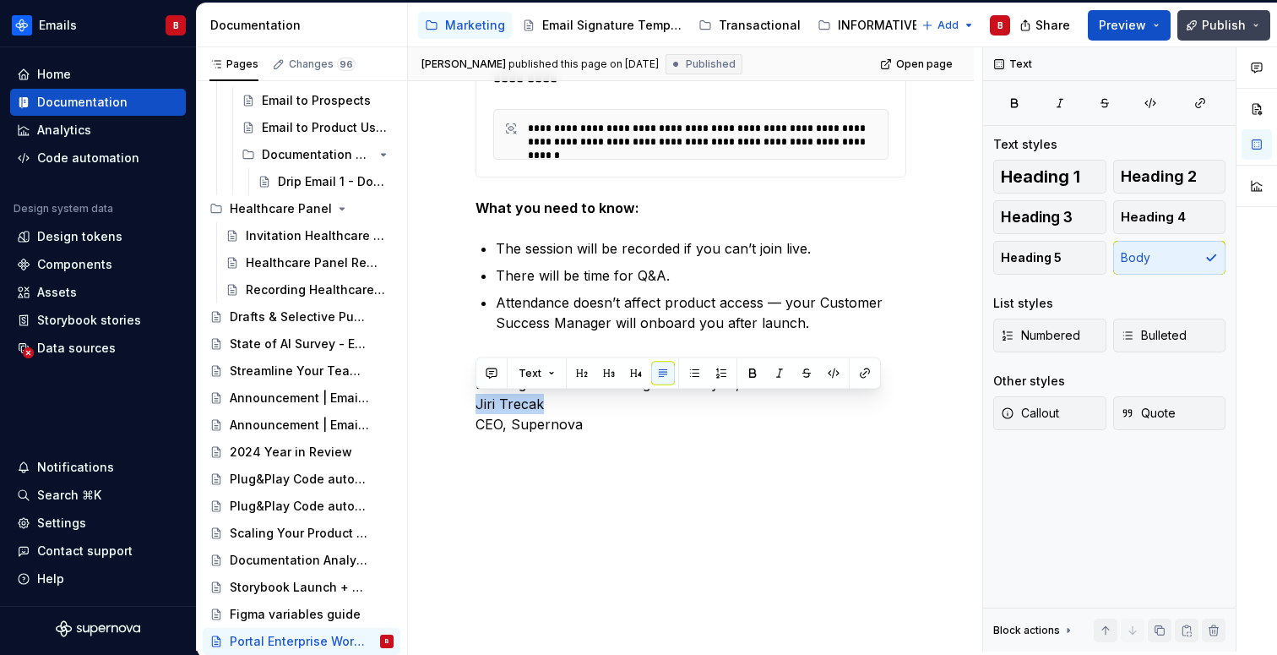
click at [1210, 26] on span "Publish" at bounding box center [1224, 25] width 44 height 17
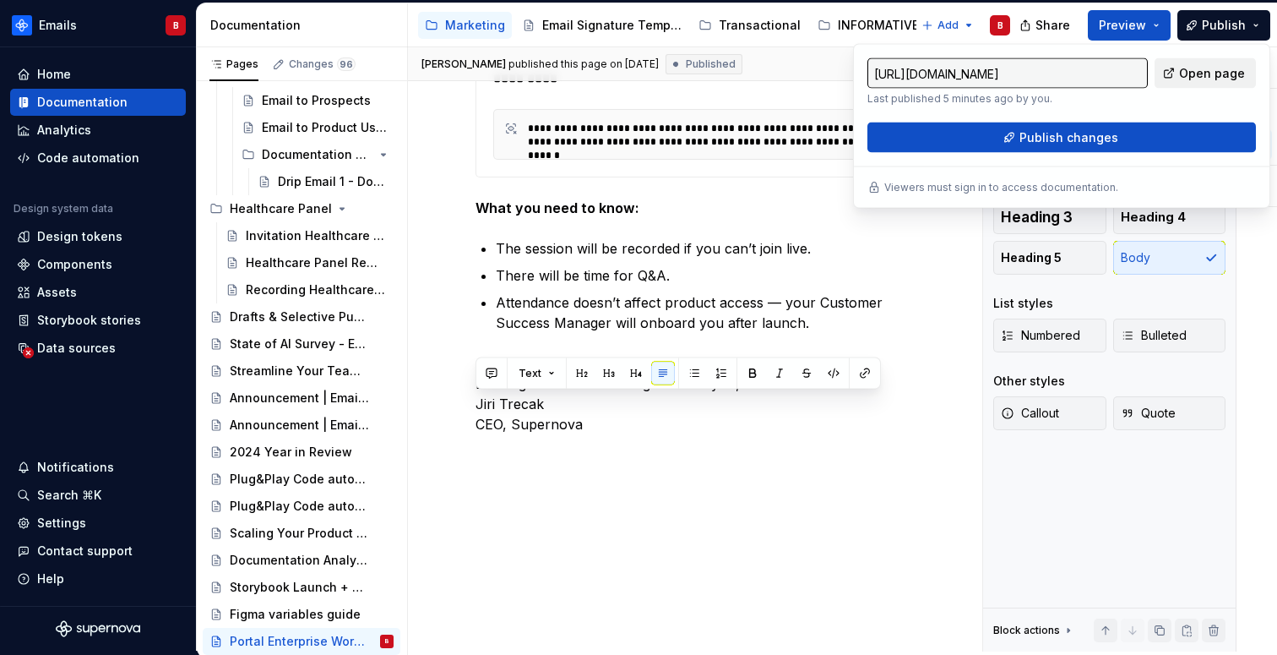
click at [1208, 69] on span "Open page" at bounding box center [1212, 73] width 66 height 17
type textarea "*"
